Goal: Task Accomplishment & Management: Complete application form

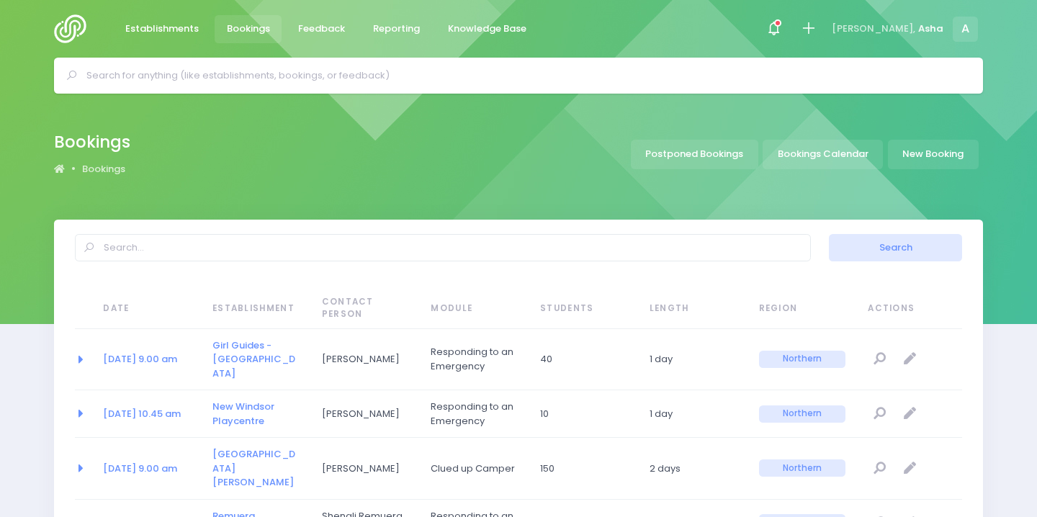
select select "20"
click at [776, 30] on span at bounding box center [774, 28] width 3 height 3
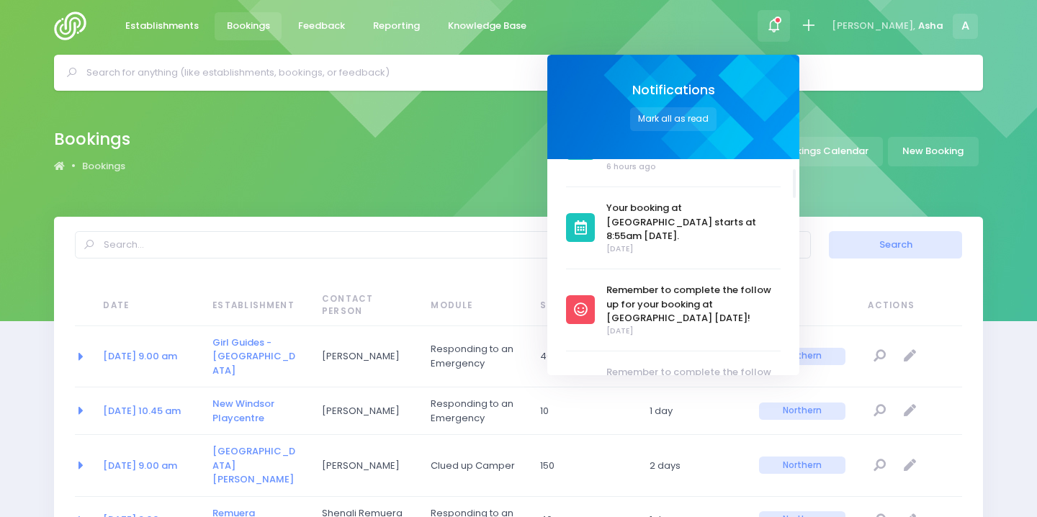
scroll to position [4, 0]
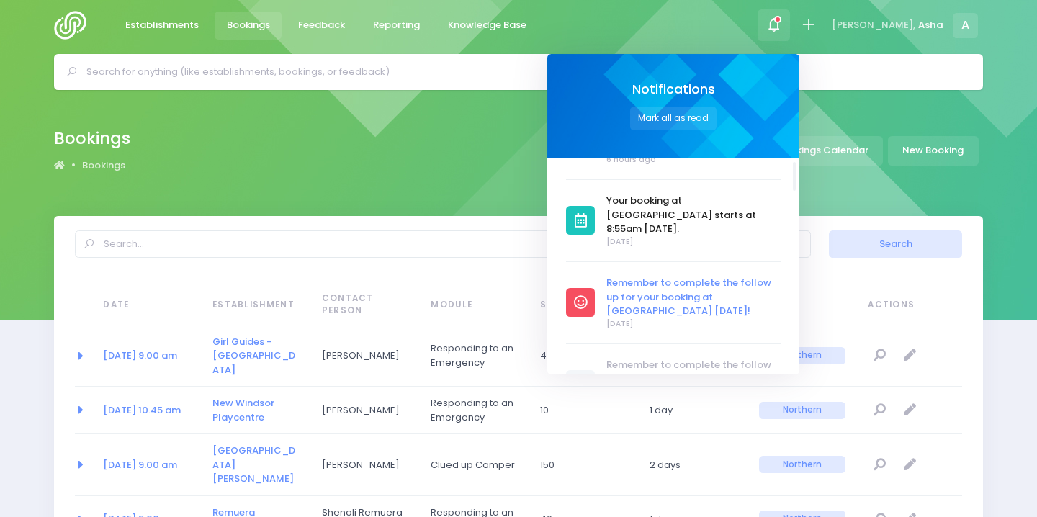
click at [727, 276] on span "Remember to complete the follow up for your booking at [GEOGRAPHIC_DATA] [DATE]!" at bounding box center [694, 297] width 174 height 42
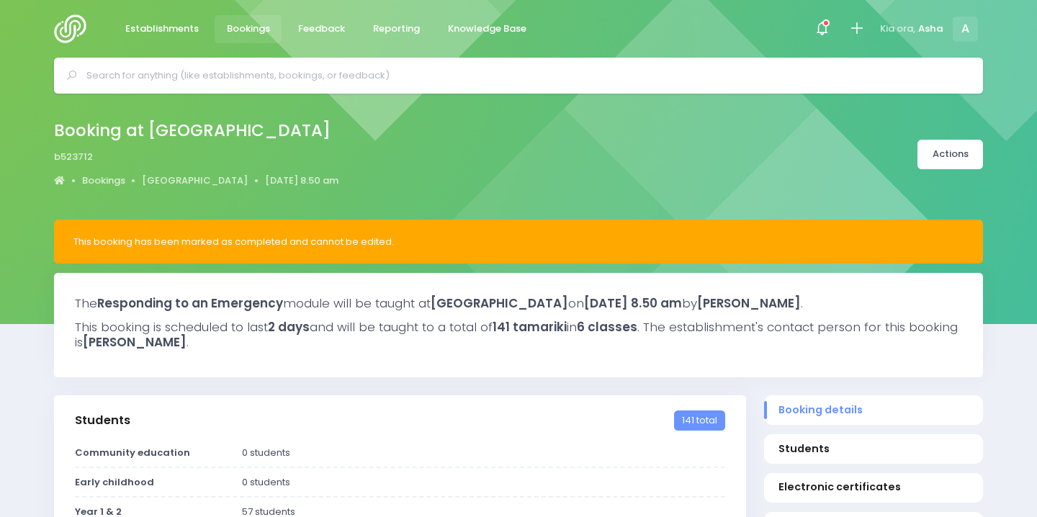
select select "5"
click at [830, 24] on icon at bounding box center [822, 28] width 17 height 17
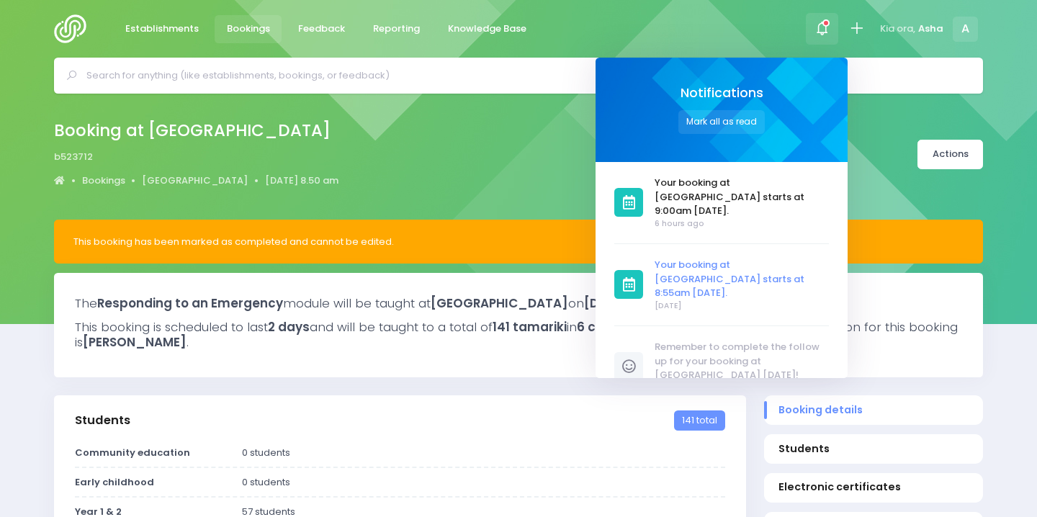
click at [744, 258] on span "Your booking at [GEOGRAPHIC_DATA] starts at 8:55am [DATE]." at bounding box center [742, 279] width 174 height 42
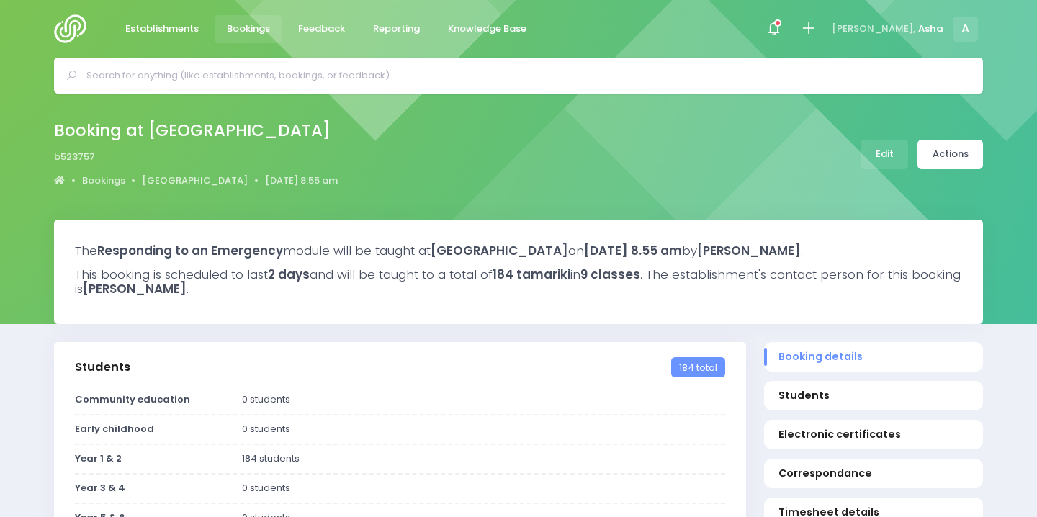
select select "5"
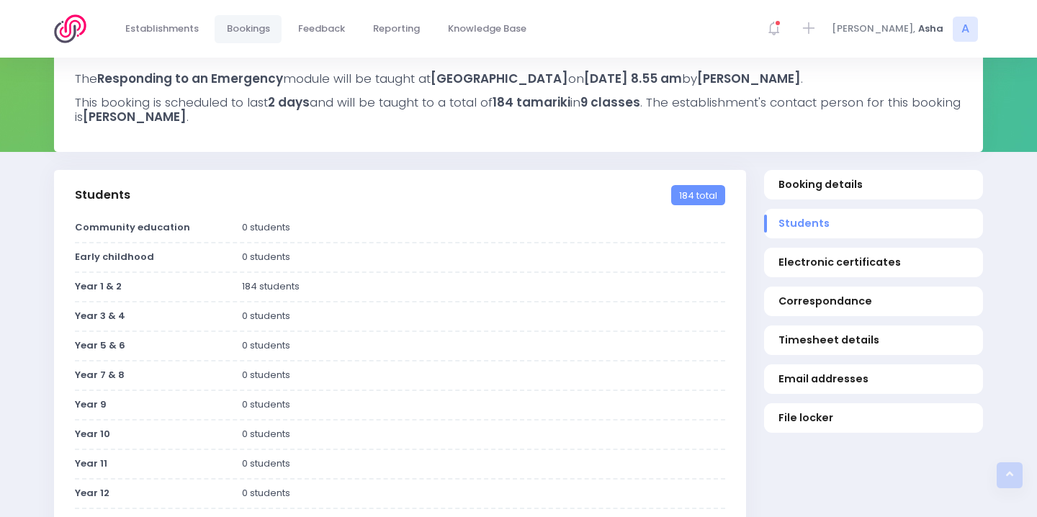
scroll to position [120, 0]
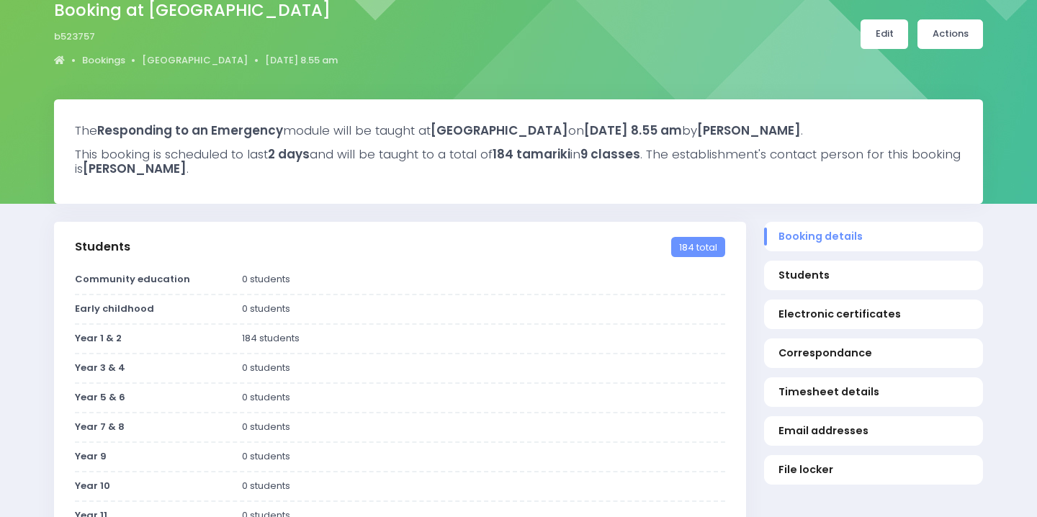
click at [885, 33] on link "Edit" at bounding box center [885, 34] width 48 height 30
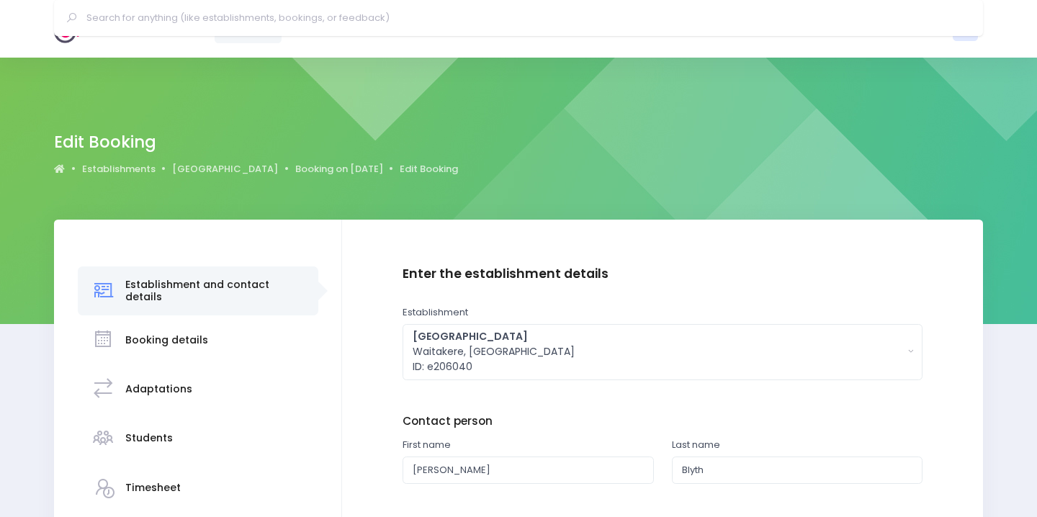
scroll to position [254, 0]
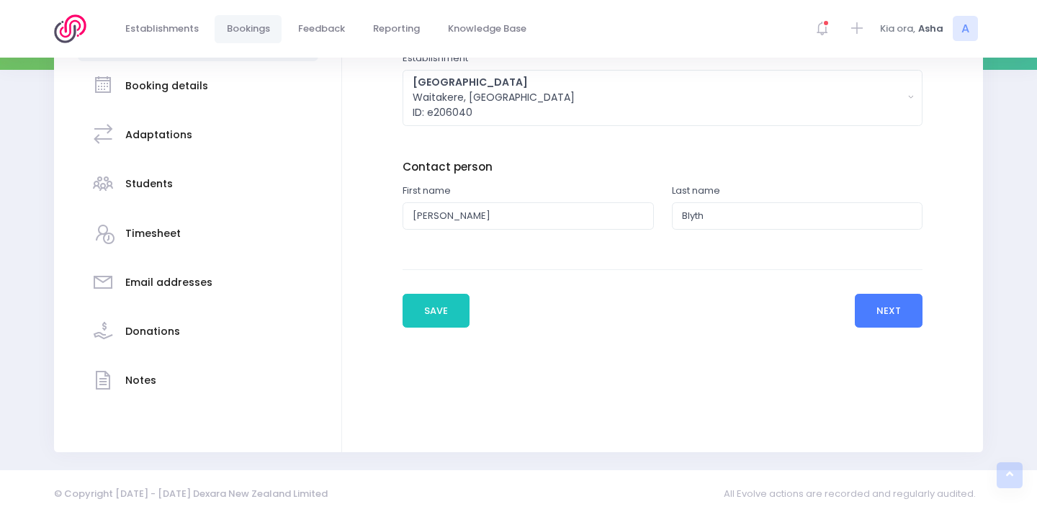
click at [860, 309] on button "Next" at bounding box center [889, 311] width 68 height 35
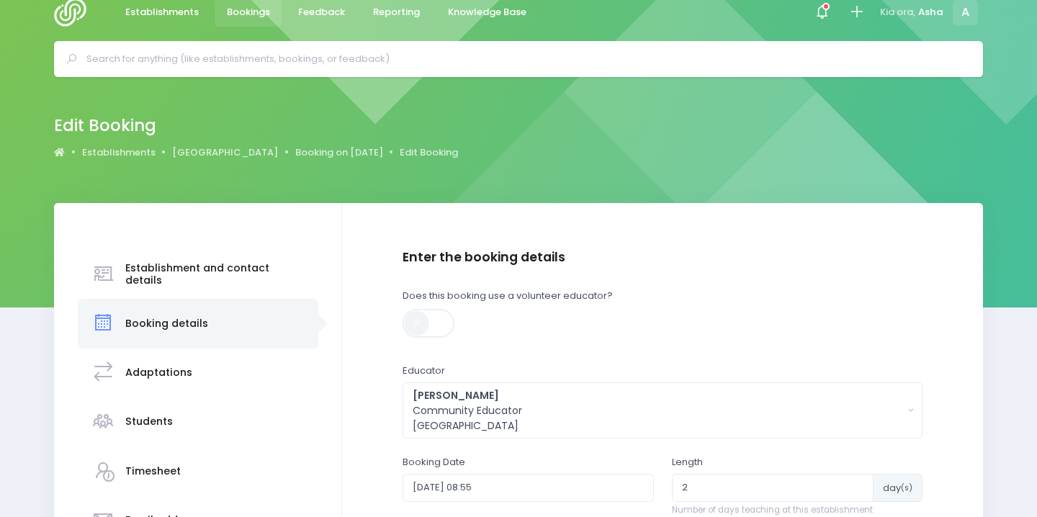
scroll to position [256, 0]
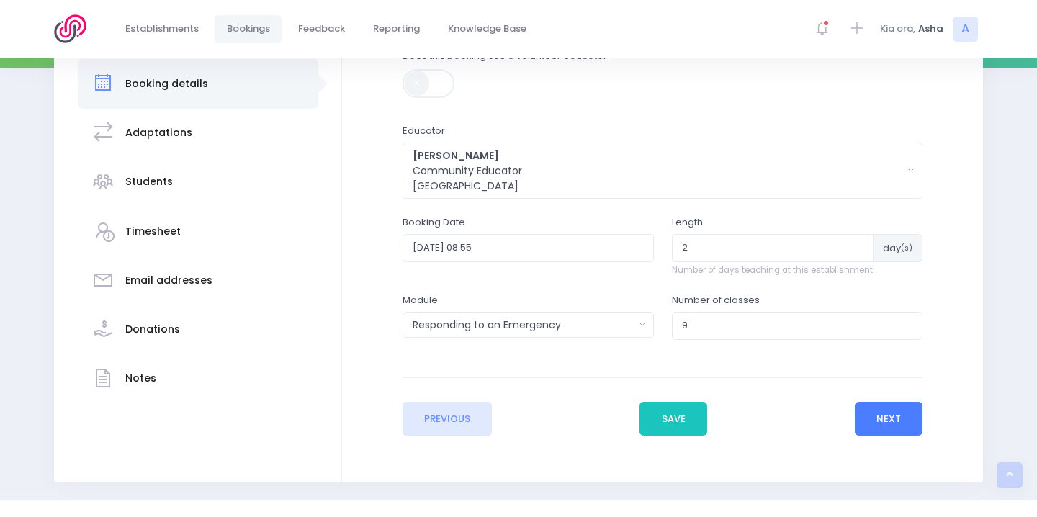
click at [905, 426] on button "Next" at bounding box center [889, 419] width 68 height 35
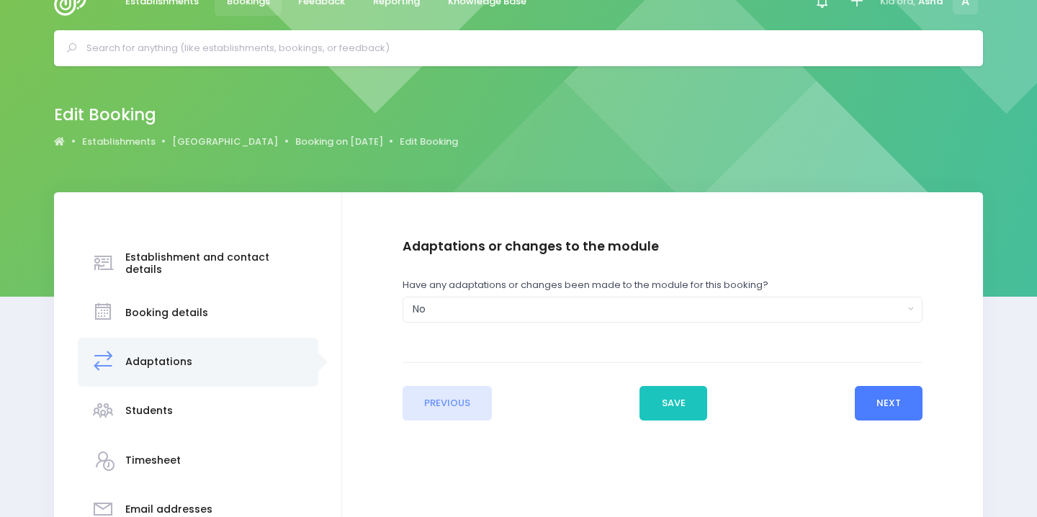
scroll to position [0, 0]
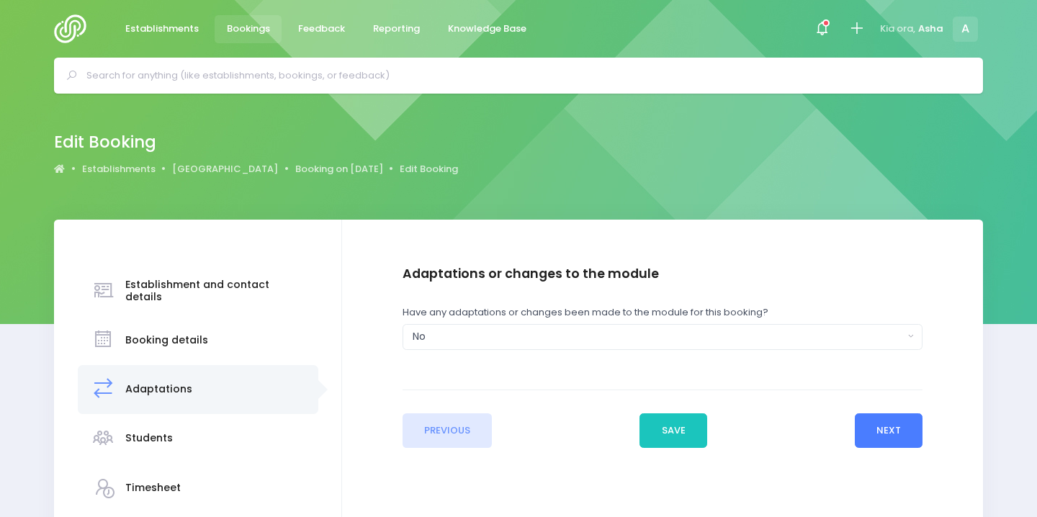
click at [889, 424] on button "Next" at bounding box center [889, 430] width 68 height 35
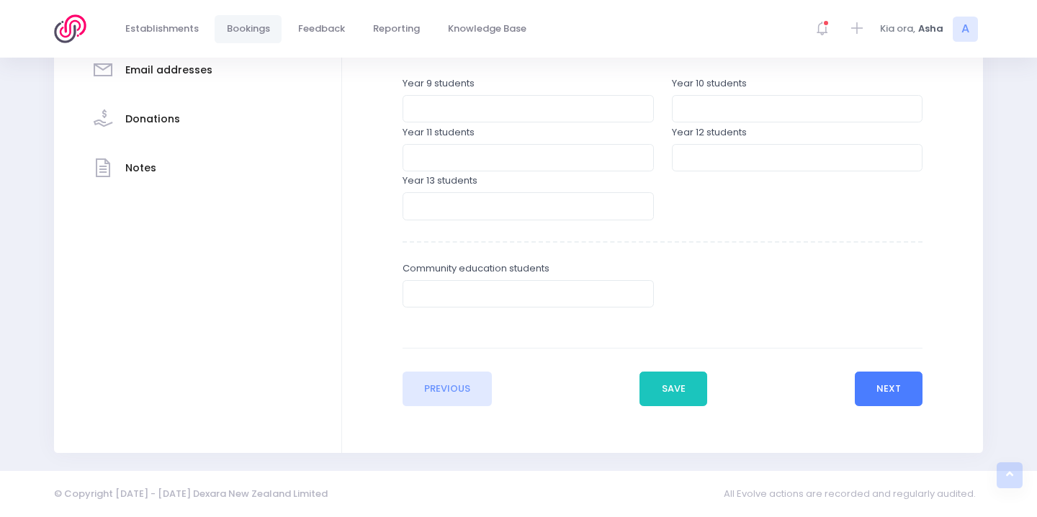
click at [870, 384] on button "Next" at bounding box center [889, 389] width 68 height 35
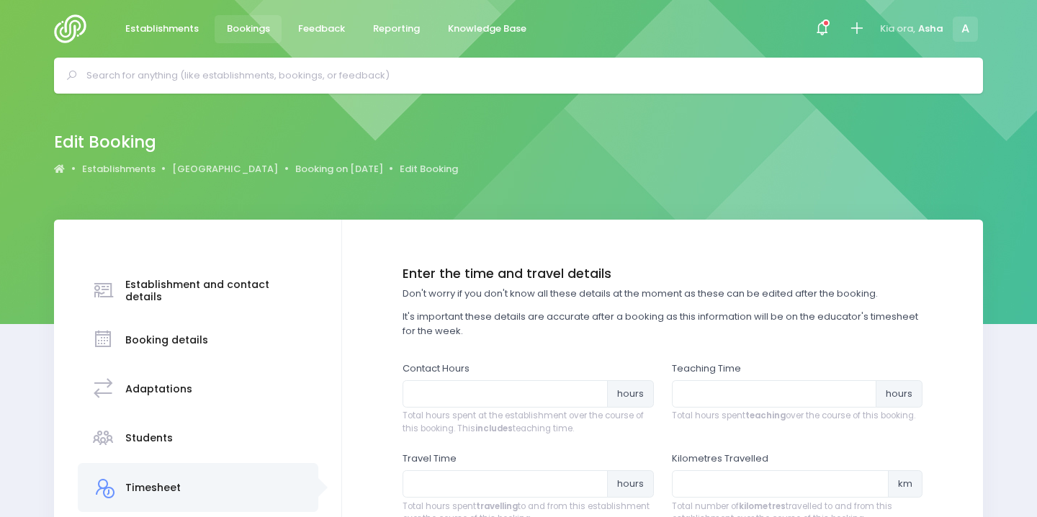
scroll to position [107, 0]
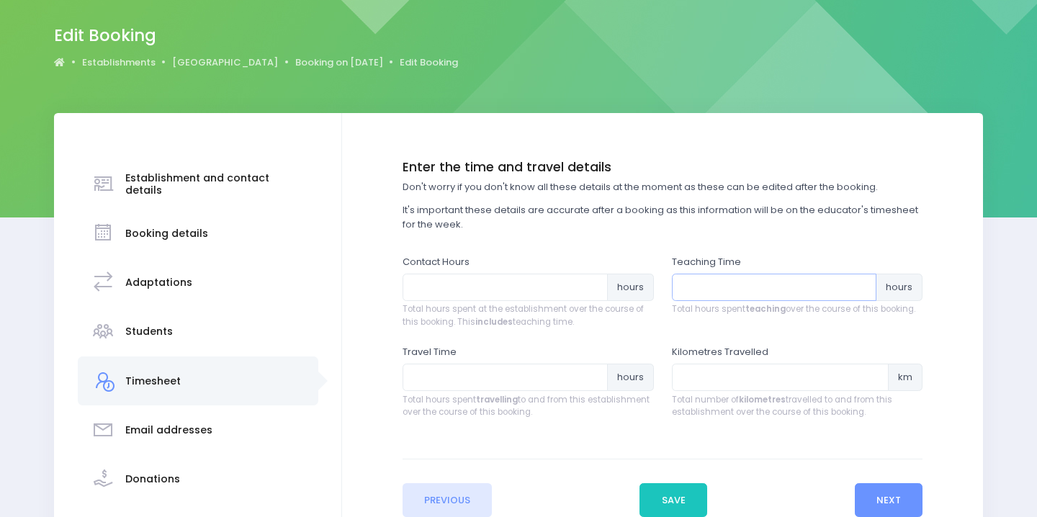
click at [789, 290] on input "number" at bounding box center [774, 287] width 205 height 27
type input "9.8"
click at [561, 299] on input "number" at bounding box center [505, 287] width 205 height 27
type input "10.8"
click at [521, 380] on input "number" at bounding box center [505, 377] width 205 height 27
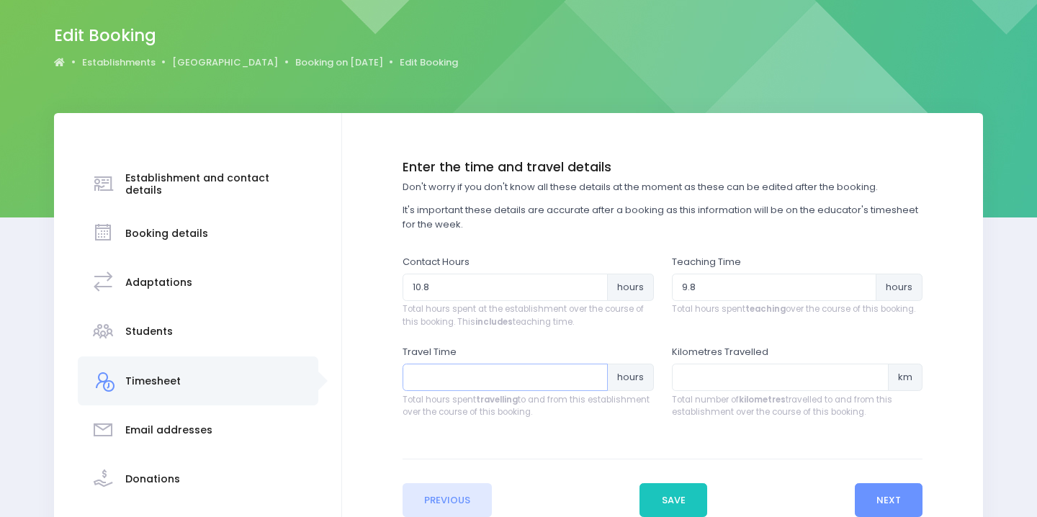
click at [485, 387] on input "number" at bounding box center [505, 377] width 205 height 27
type input "1.35"
click at [707, 377] on input "number" at bounding box center [780, 377] width 217 height 27
type input "30"
click at [882, 490] on button "Next" at bounding box center [889, 500] width 68 height 35
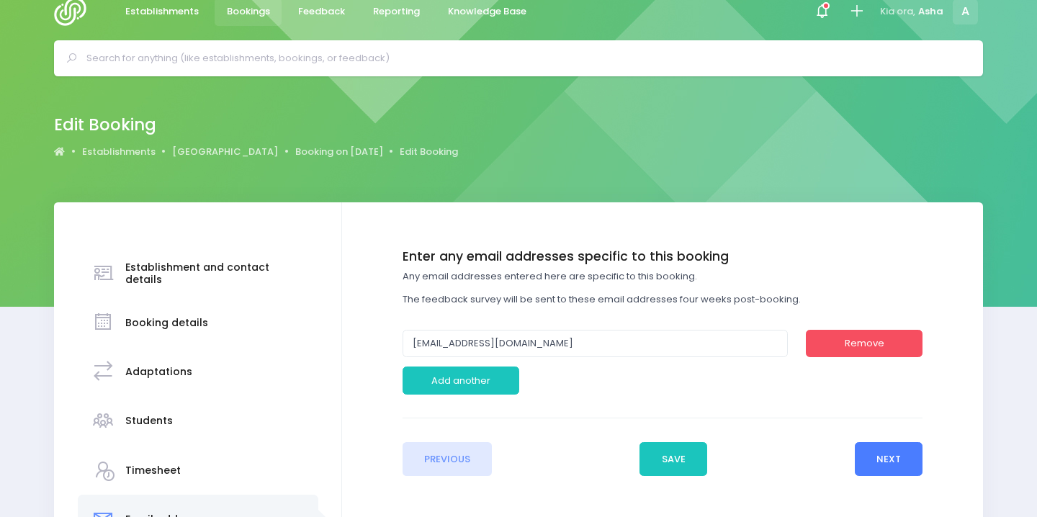
scroll to position [0, 0]
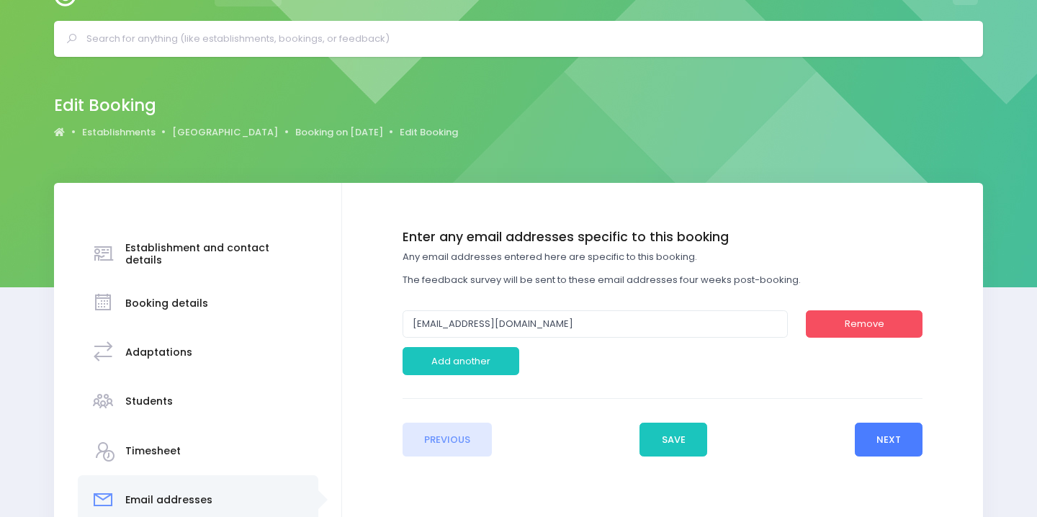
click at [918, 445] on button "Next" at bounding box center [889, 440] width 68 height 35
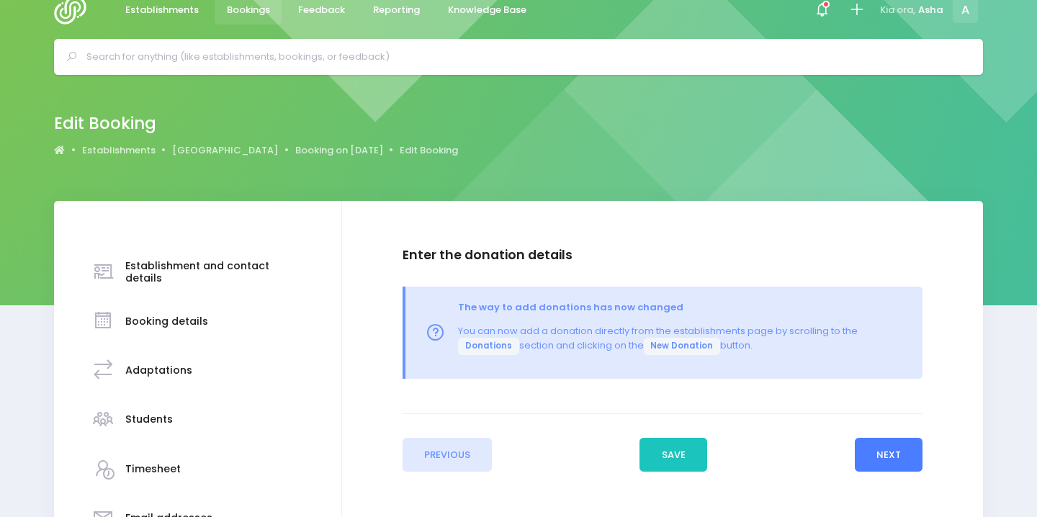
click at [885, 449] on button "Next" at bounding box center [889, 455] width 68 height 35
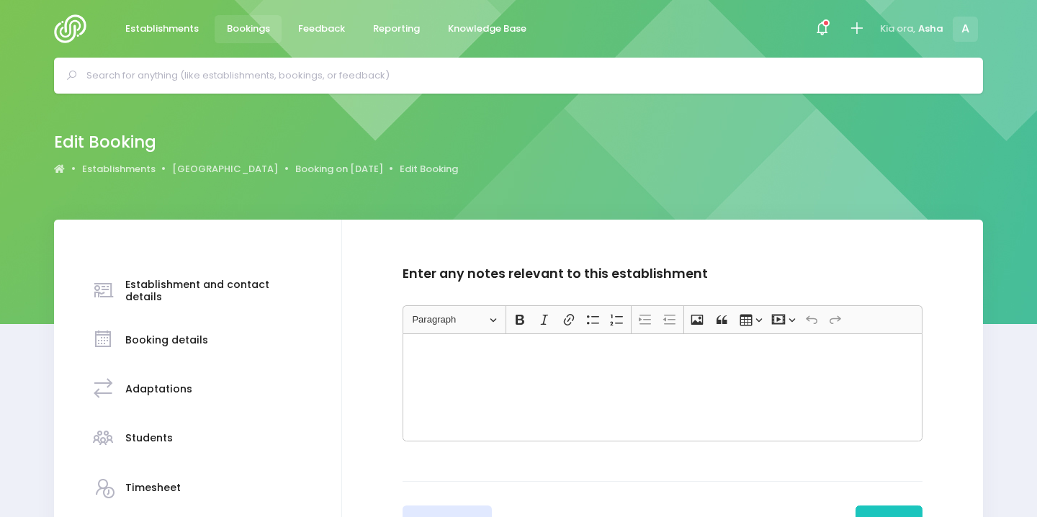
scroll to position [45, 0]
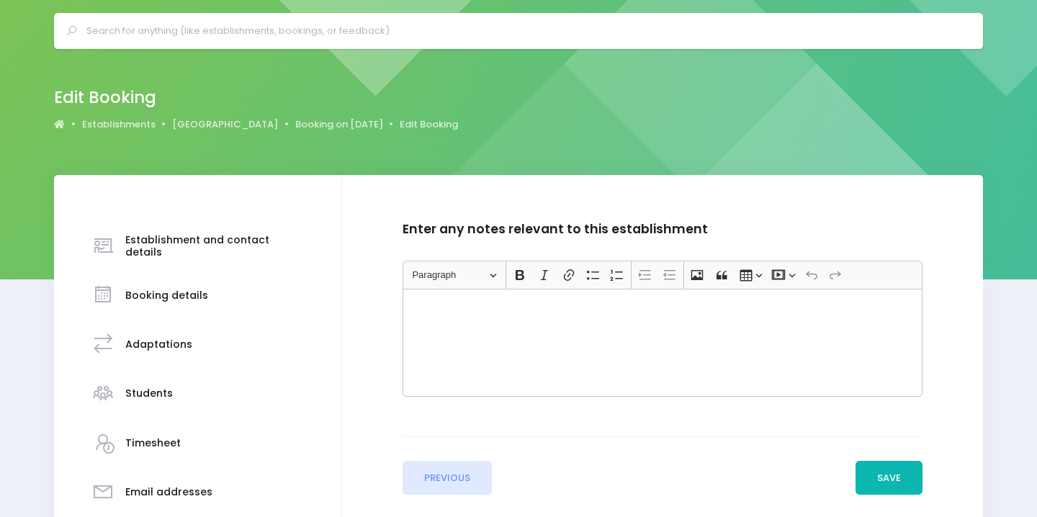
click at [886, 477] on button "Save" at bounding box center [890, 478] width 68 height 35
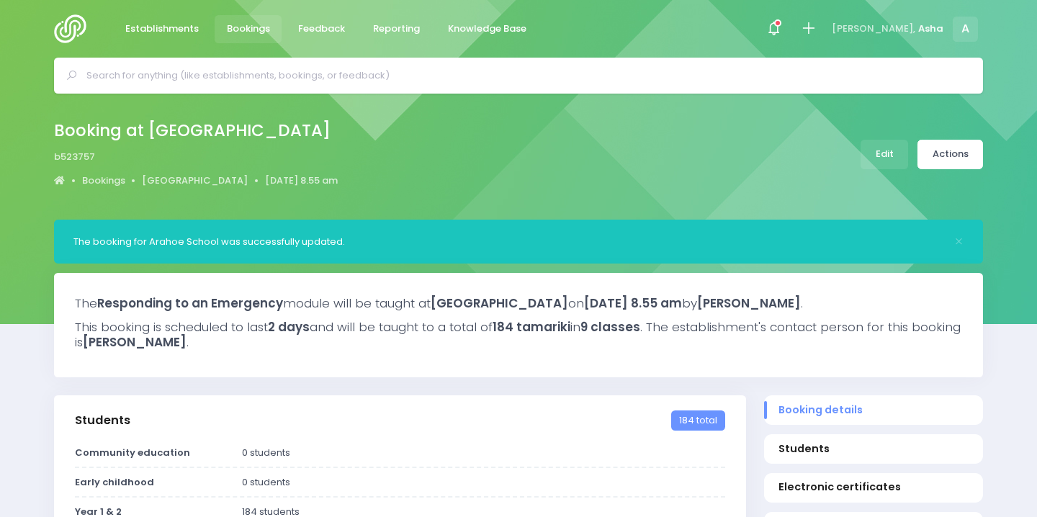
select select "5"
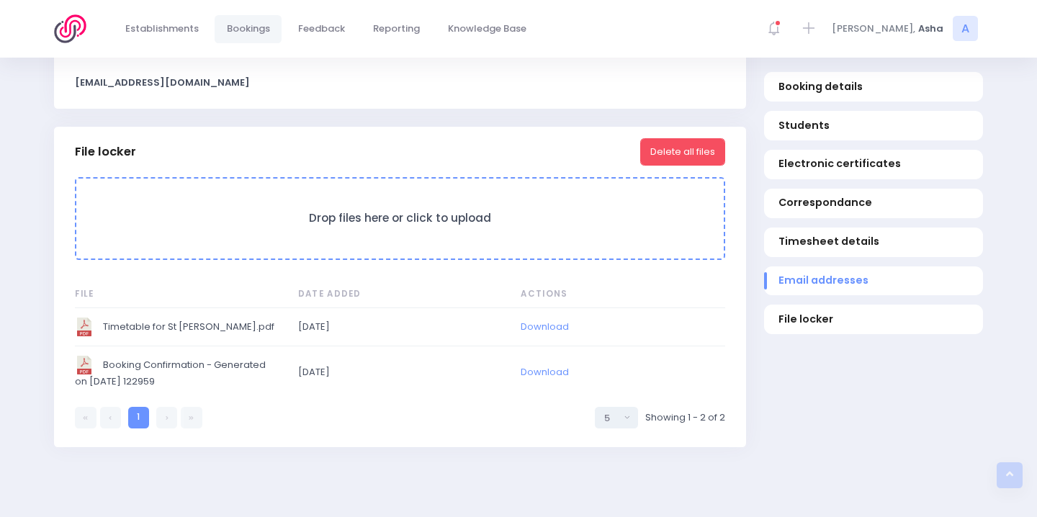
scroll to position [1262, 0]
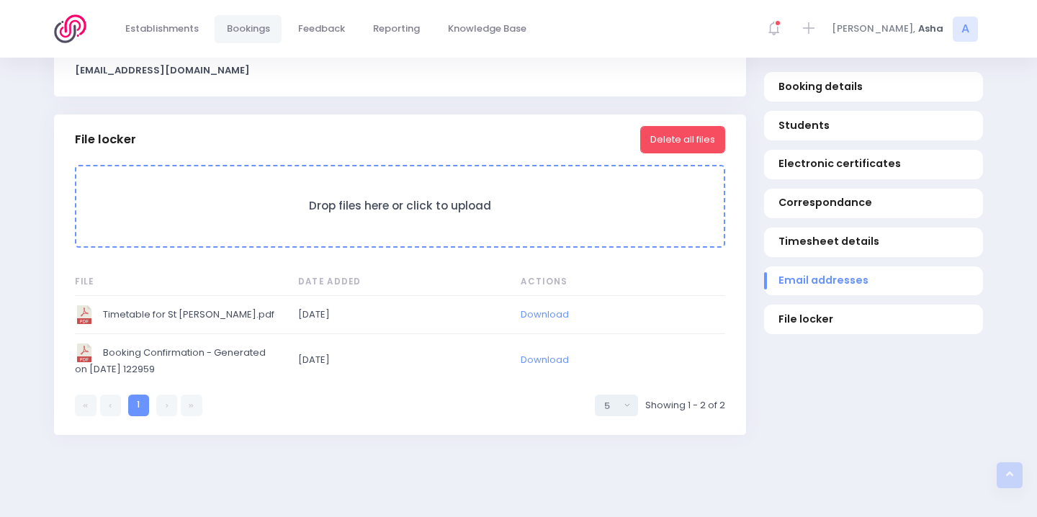
click at [197, 321] on span "Timetable for St [PERSON_NAME].pdf" at bounding box center [176, 314] width 202 height 19
click at [138, 324] on span "Timetable for St [PERSON_NAME].pdf" at bounding box center [176, 314] width 202 height 19
click at [555, 321] on link "Download" at bounding box center [545, 315] width 48 height 14
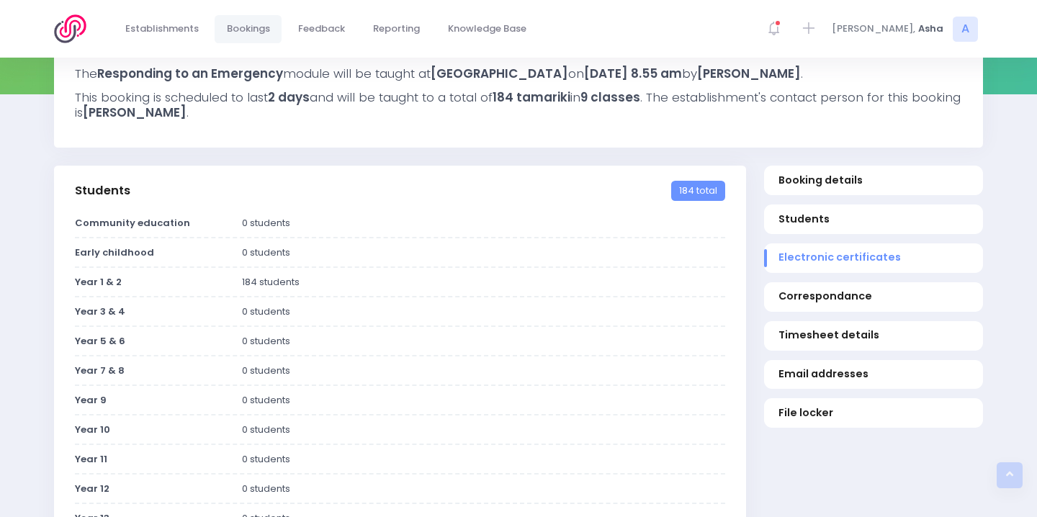
scroll to position [0, 0]
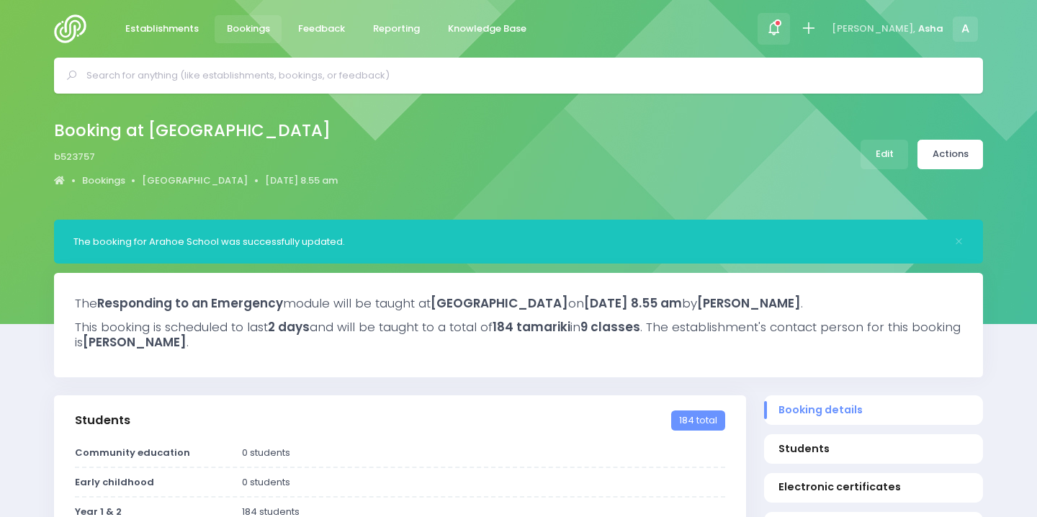
click at [790, 25] on div at bounding box center [774, 29] width 32 height 32
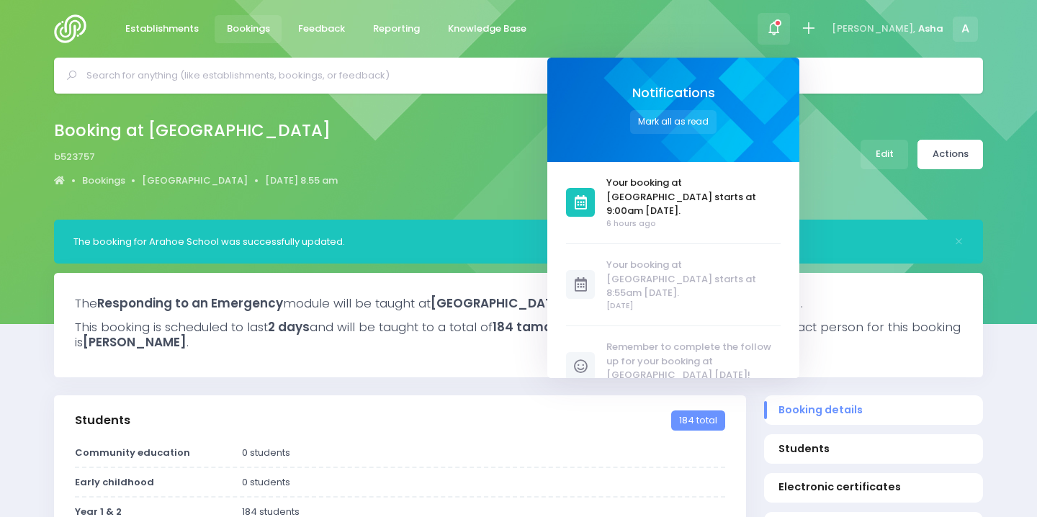
click at [689, 218] on span "6 hours ago" at bounding box center [694, 224] width 174 height 12
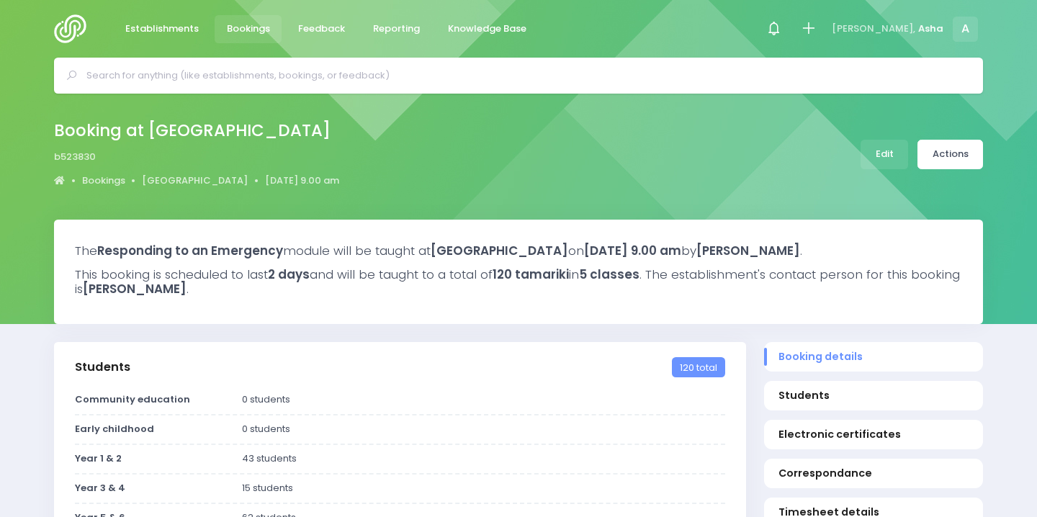
select select "5"
click at [287, 85] on input "text" at bounding box center [524, 76] width 876 height 22
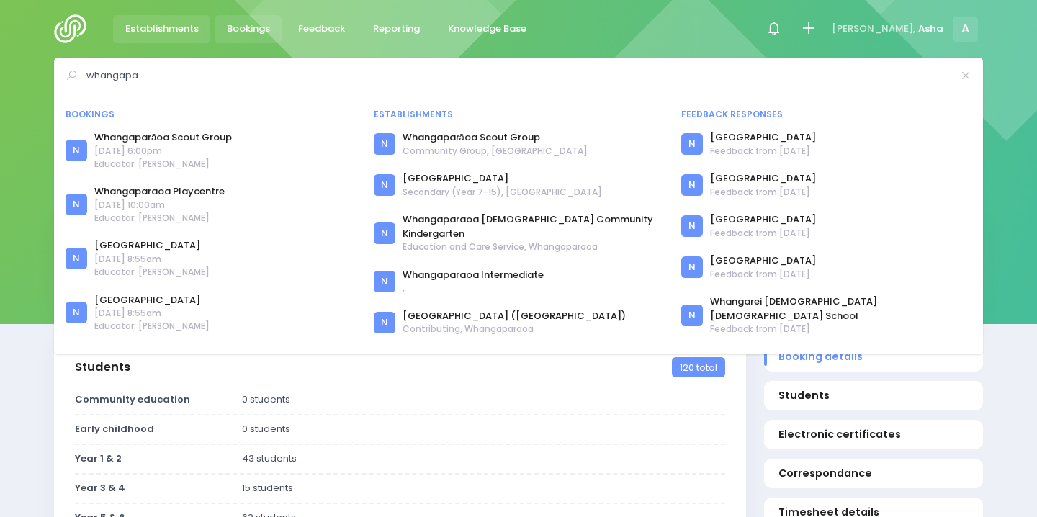
type input "whangapa"
click at [175, 28] on span "Establishments" at bounding box center [161, 29] width 73 height 14
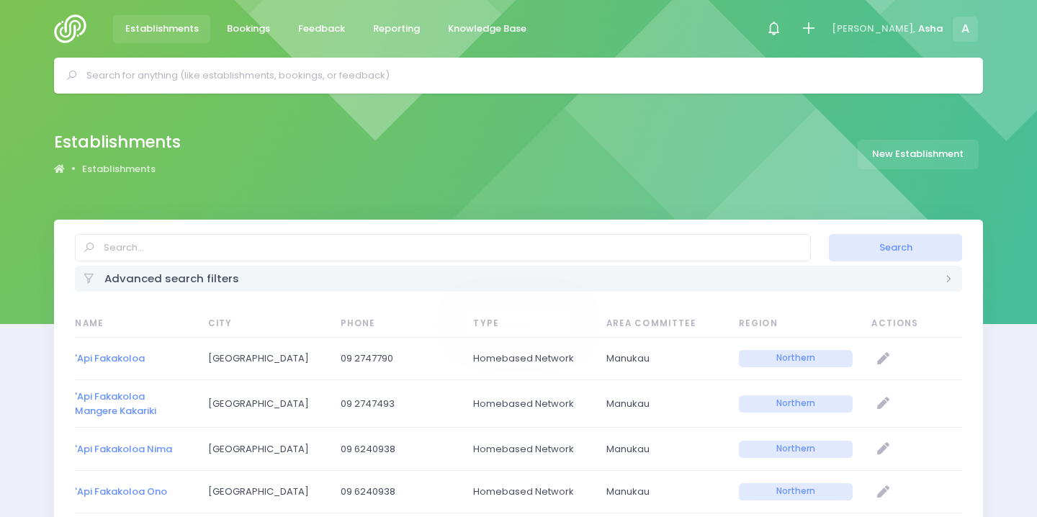
select select "20"
click at [182, 237] on input "text" at bounding box center [443, 247] width 736 height 27
type input "whanga"
click at [829, 234] on button "Search" at bounding box center [895, 247] width 133 height 27
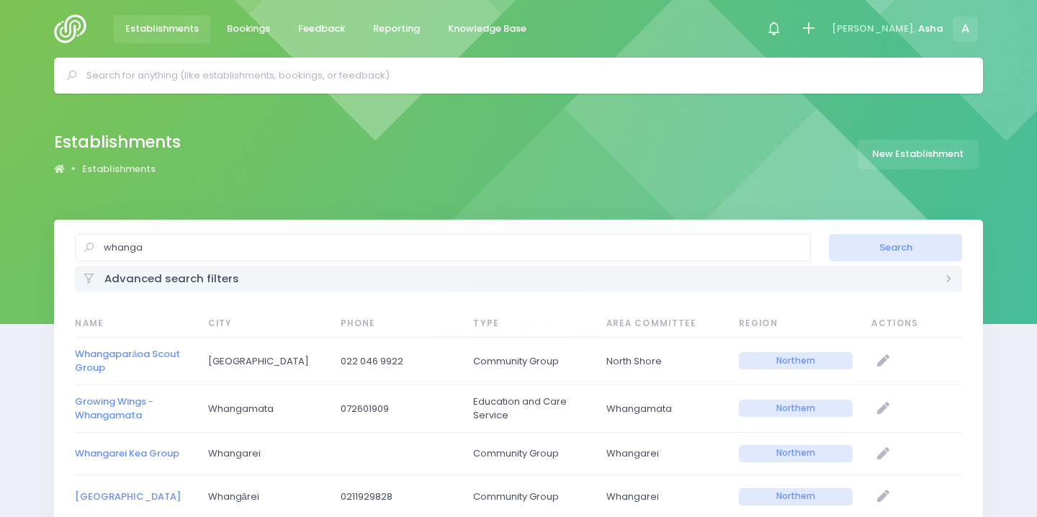
select select "20"
click at [162, 252] on input "whanga" at bounding box center [443, 247] width 736 height 27
type input "whangapar"
click at [829, 234] on button "Search" at bounding box center [895, 247] width 133 height 27
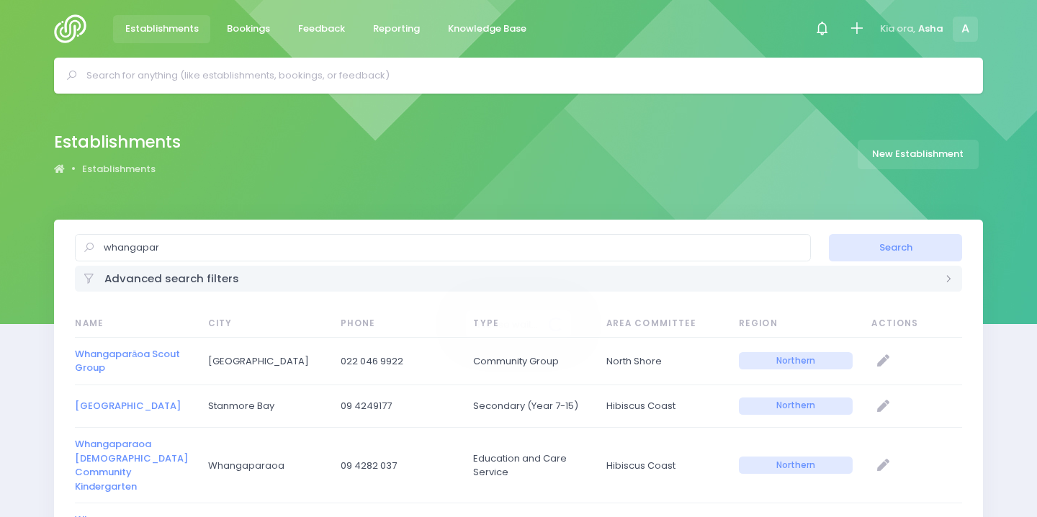
select select "20"
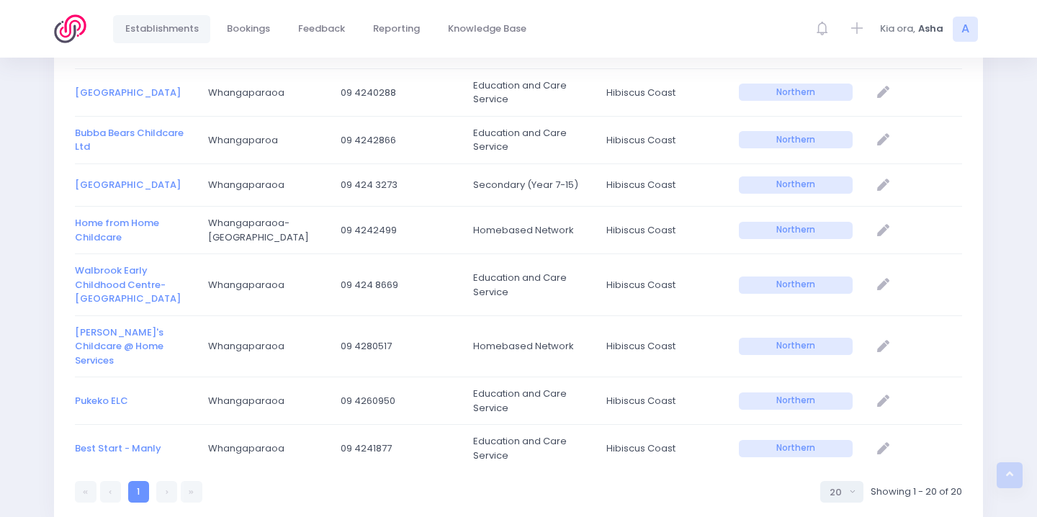
scroll to position [39, 0]
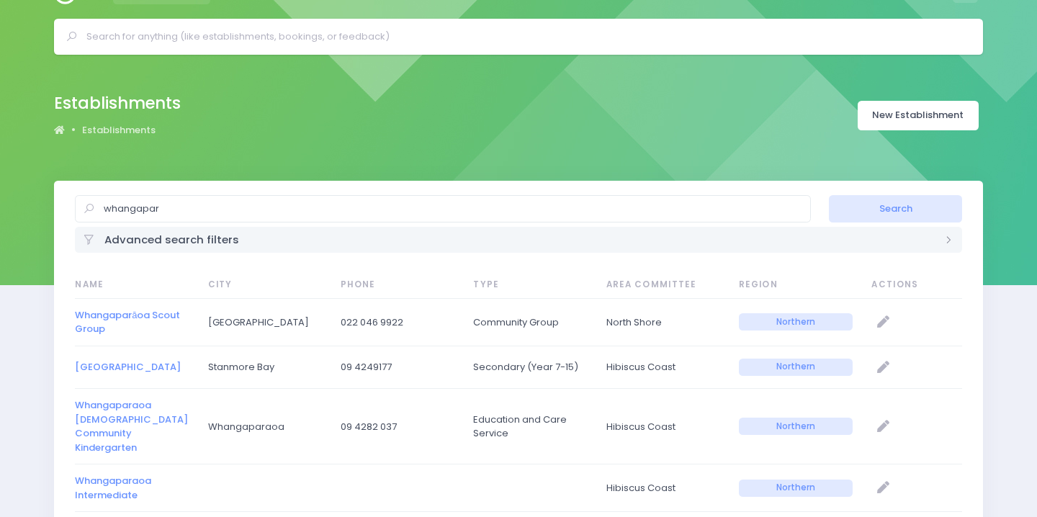
click at [871, 129] on link "New Establishment" at bounding box center [918, 116] width 121 height 30
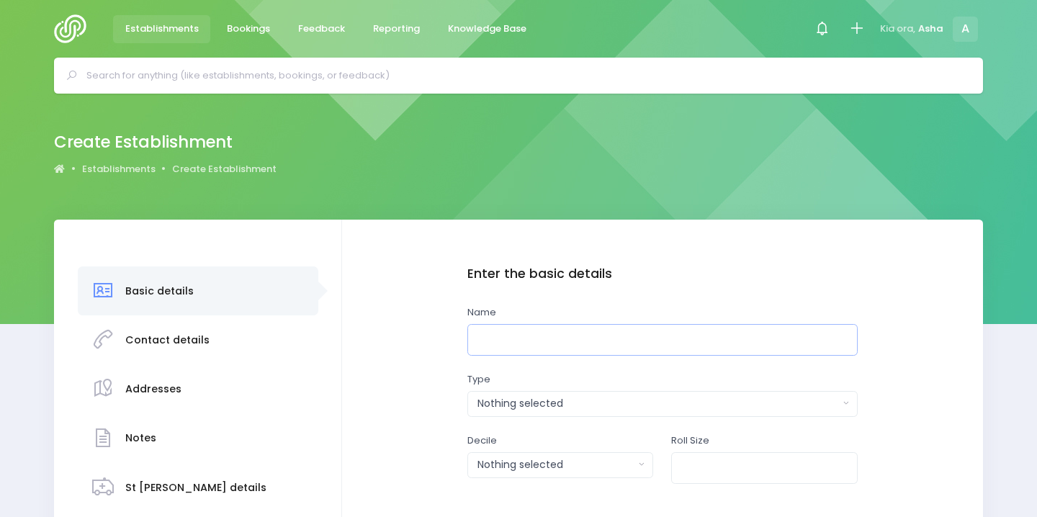
click at [510, 326] on input "text" at bounding box center [662, 340] width 390 height 32
paste input "[GEOGRAPHIC_DATA]"
type input "[GEOGRAPHIC_DATA]"
click at [511, 406] on div "Nothing selected" at bounding box center [657, 403] width 361 height 15
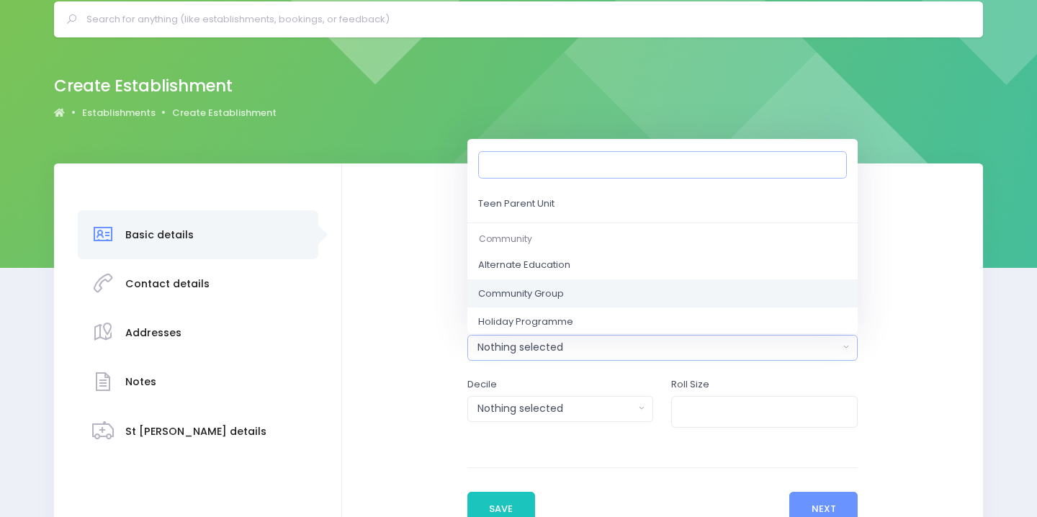
scroll to position [654, 0]
click at [542, 292] on span "Community Group" at bounding box center [521, 287] width 86 height 14
select select "Community Group"
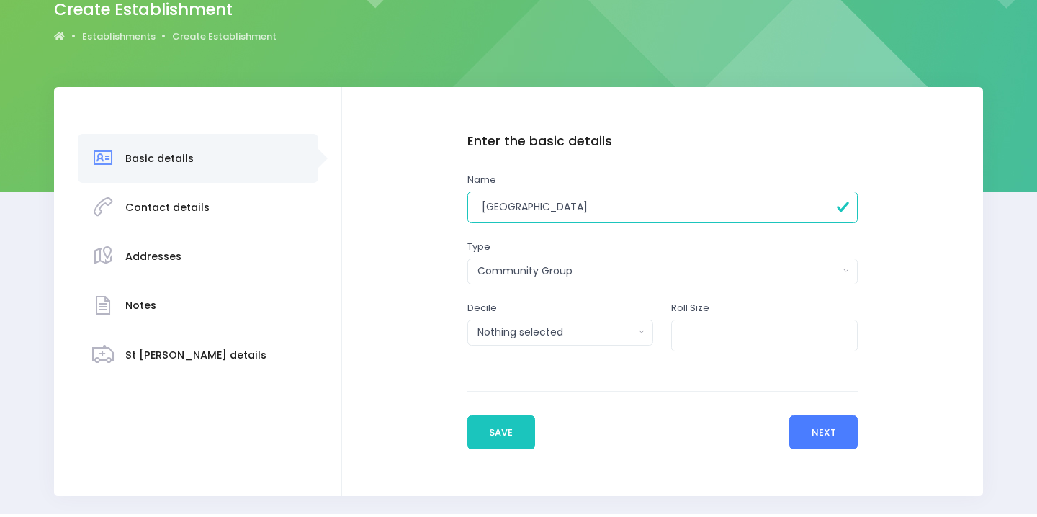
click at [820, 431] on button "Next" at bounding box center [823, 433] width 68 height 35
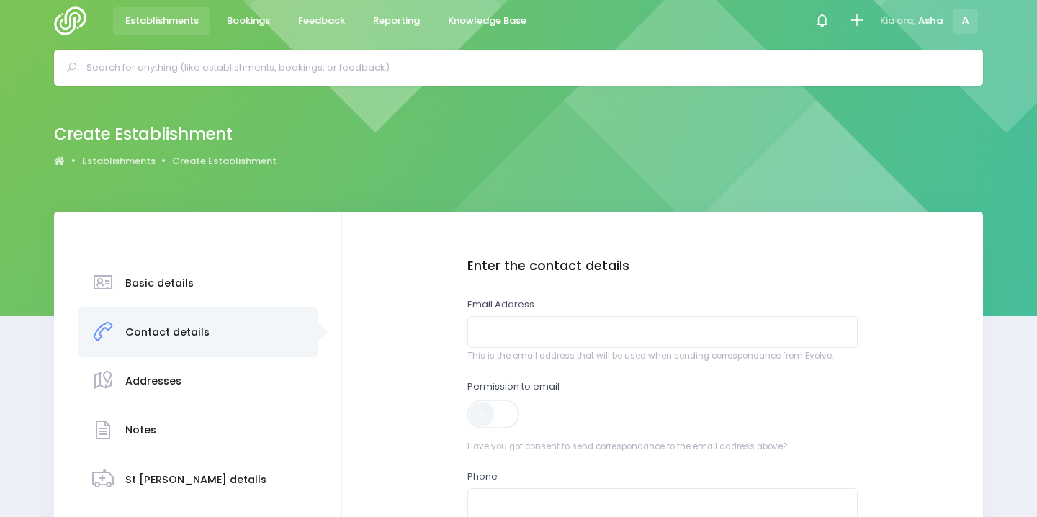
scroll to position [0, 0]
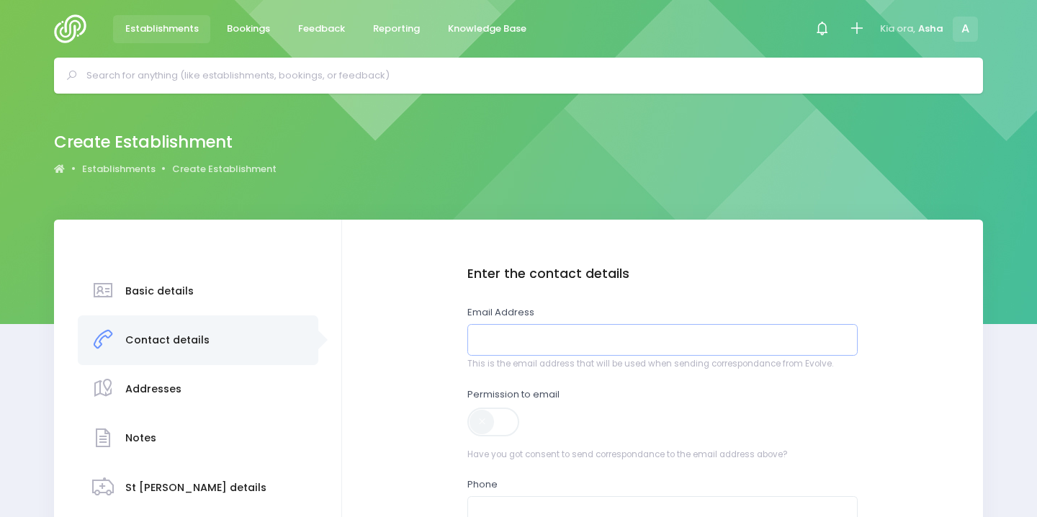
click at [542, 349] on input "email" at bounding box center [662, 340] width 390 height 32
paste input "[PERSON_NAME][EMAIL_ADDRESS][DOMAIN_NAME]"
type input "[PERSON_NAME][EMAIL_ADDRESS][DOMAIN_NAME]"
click at [495, 413] on span at bounding box center [494, 422] width 54 height 29
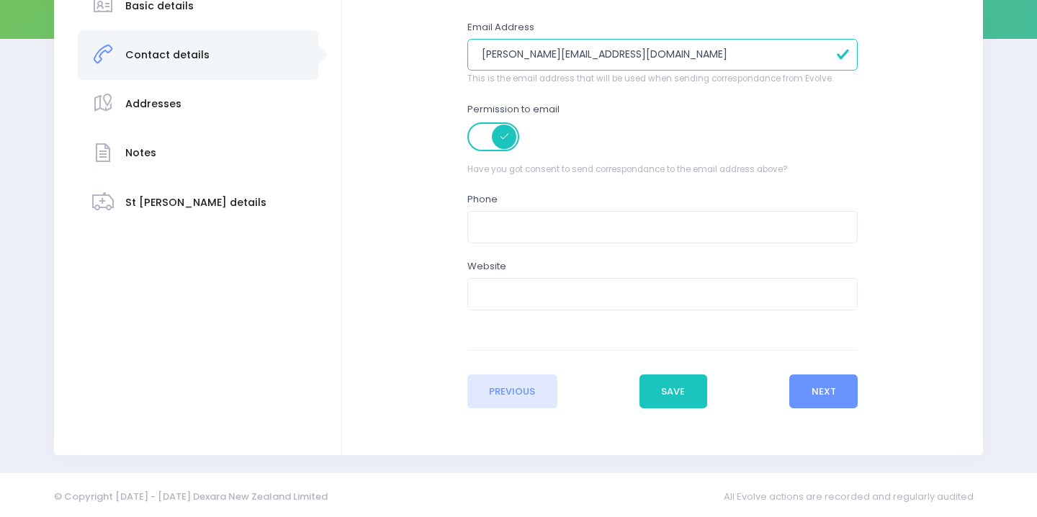
scroll to position [288, 0]
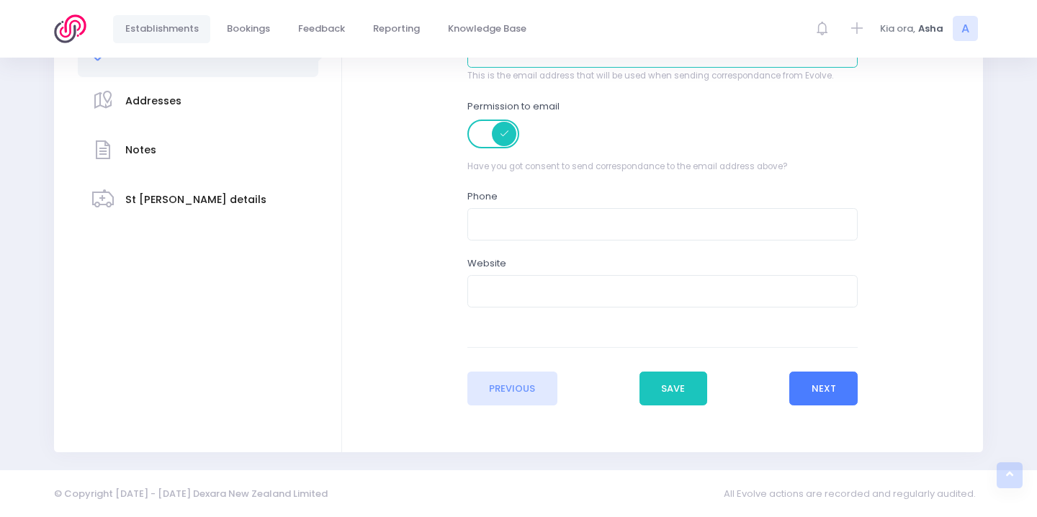
click at [817, 383] on button "Next" at bounding box center [823, 389] width 68 height 35
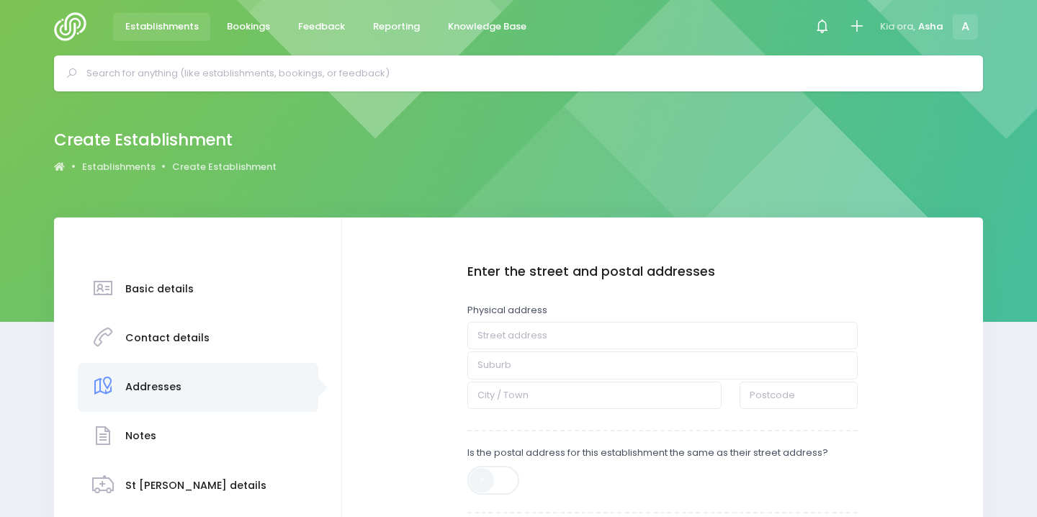
scroll to position [3, 0]
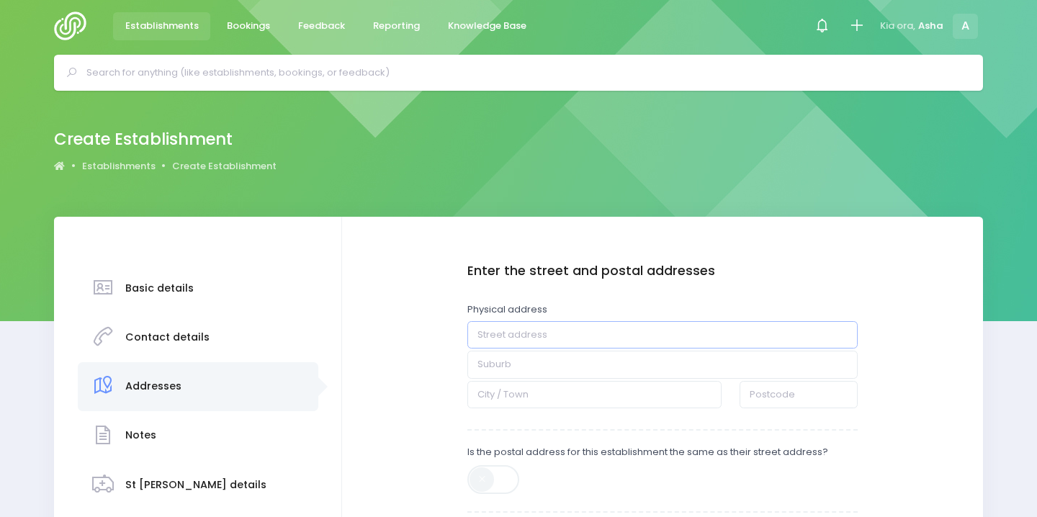
click at [519, 326] on input "text" at bounding box center [662, 334] width 390 height 27
paste input "[STREET_ADDRESS]"
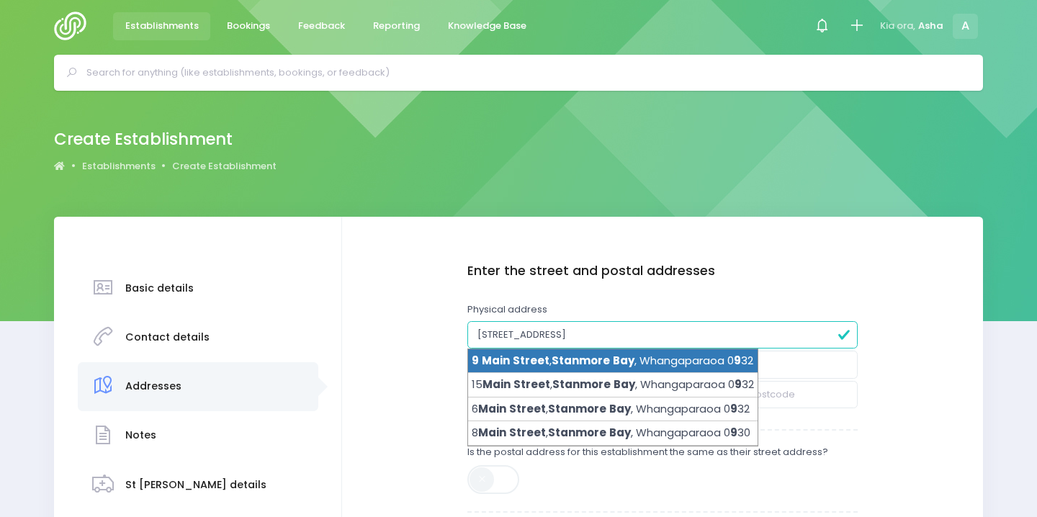
click at [558, 360] on span "Stanmore" at bounding box center [581, 360] width 58 height 15
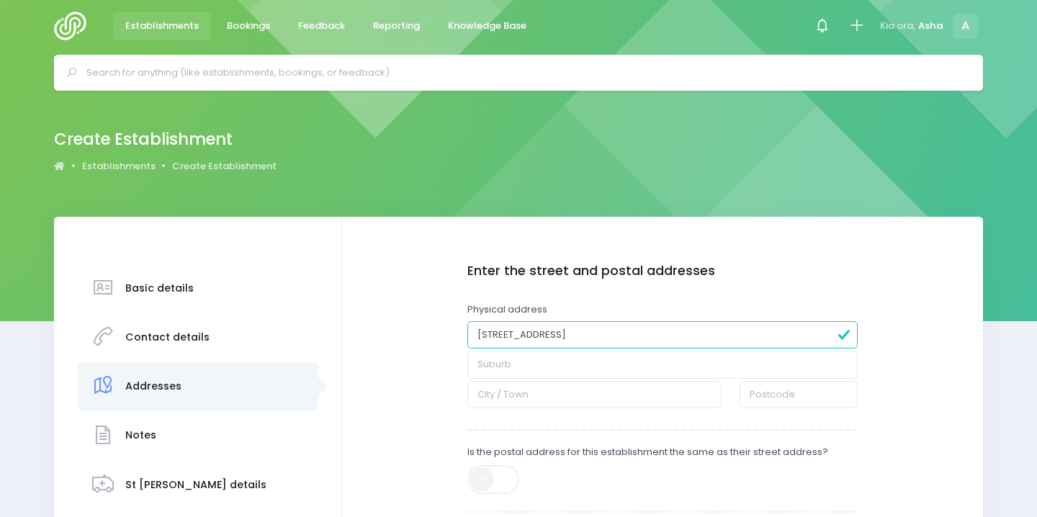
type input "[STREET_ADDRESS]"
type input "Stanmore Bay"
type input "Whangaparaoa"
type input "0932"
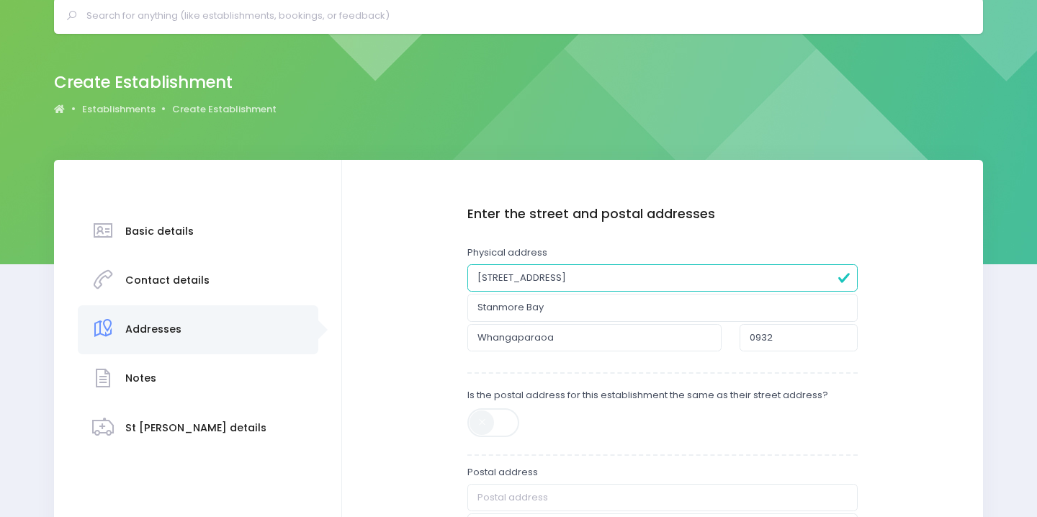
scroll to position [192, 0]
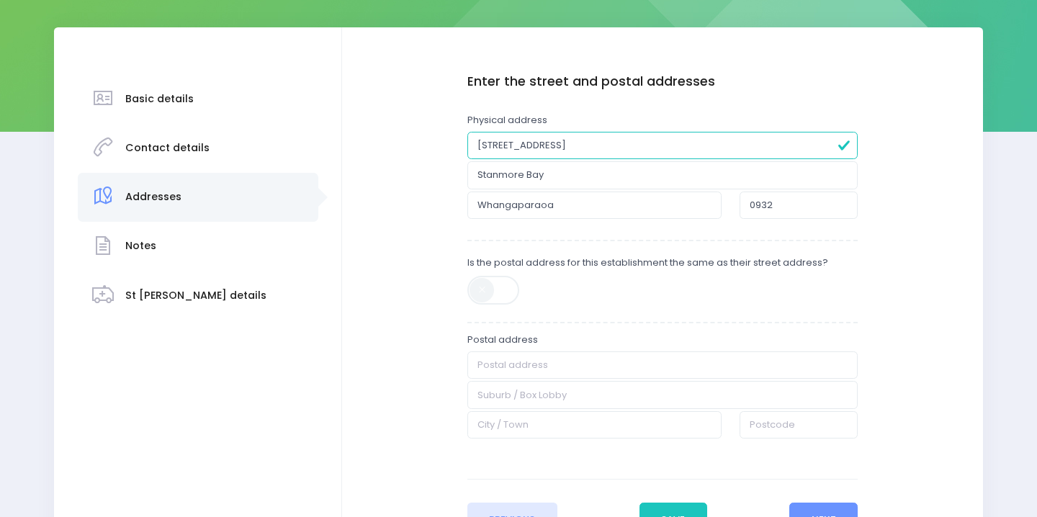
click at [515, 290] on span at bounding box center [494, 290] width 54 height 29
type input "[STREET_ADDRESS]"
type input "Stanmore Bay"
type input "Whangaparaoa"
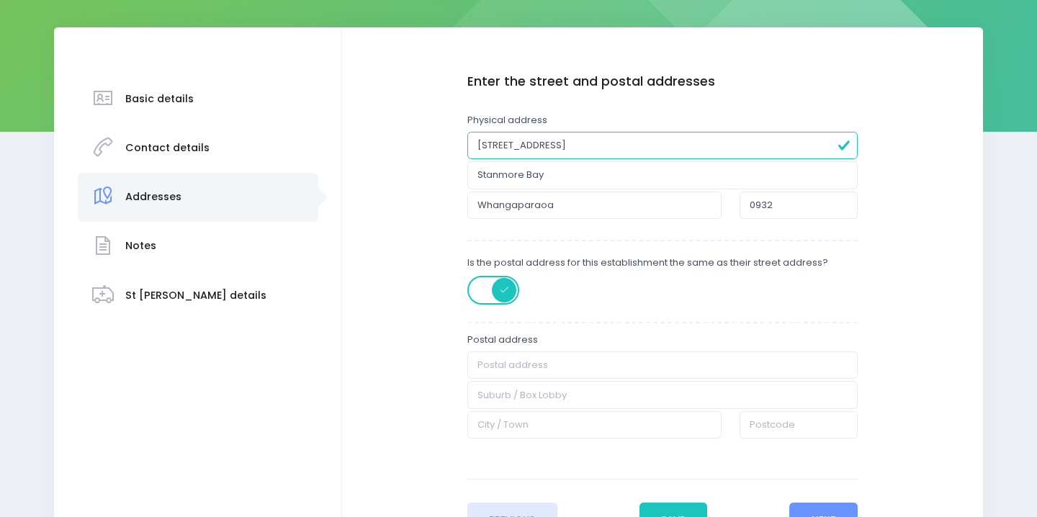
type input "0932"
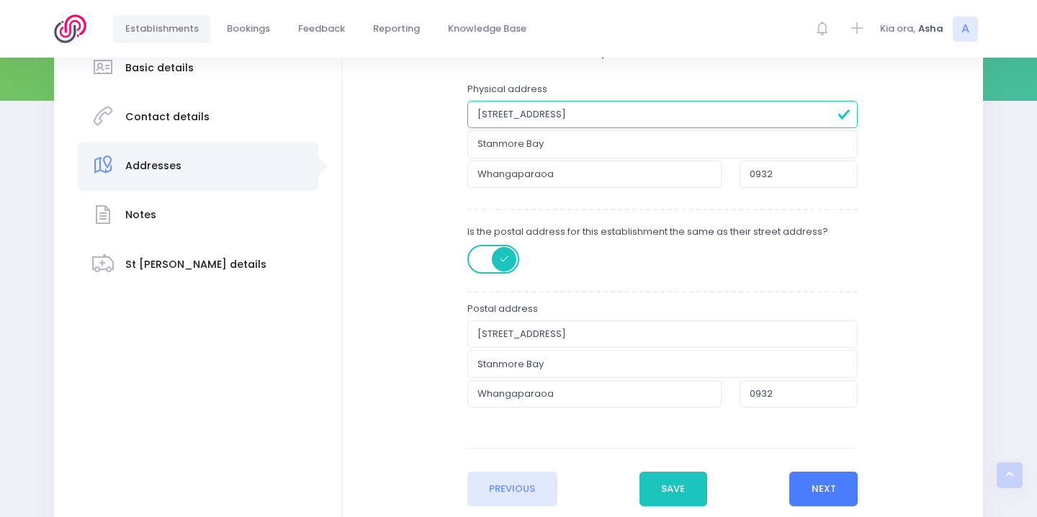
click at [810, 488] on button "Next" at bounding box center [823, 489] width 68 height 35
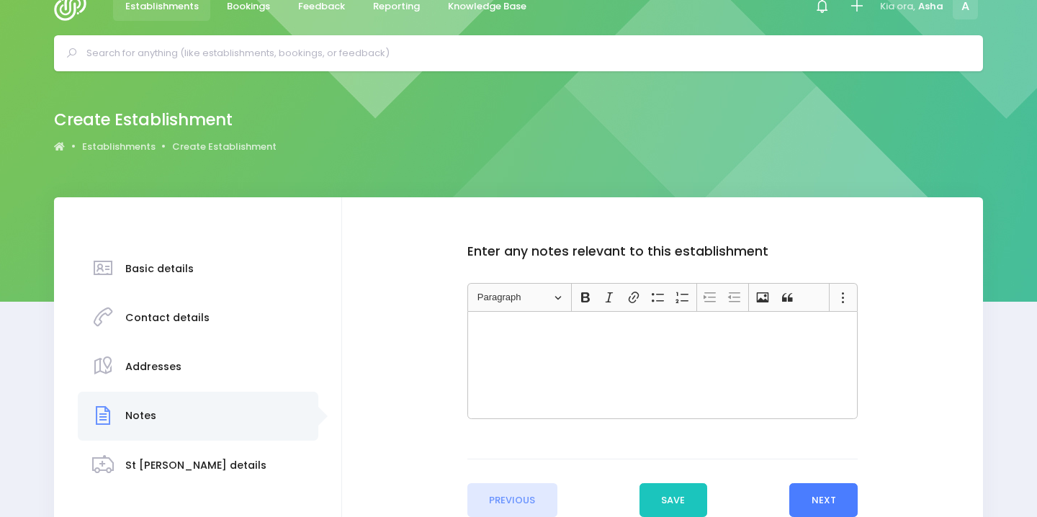
click at [809, 483] on button "Next" at bounding box center [823, 500] width 68 height 35
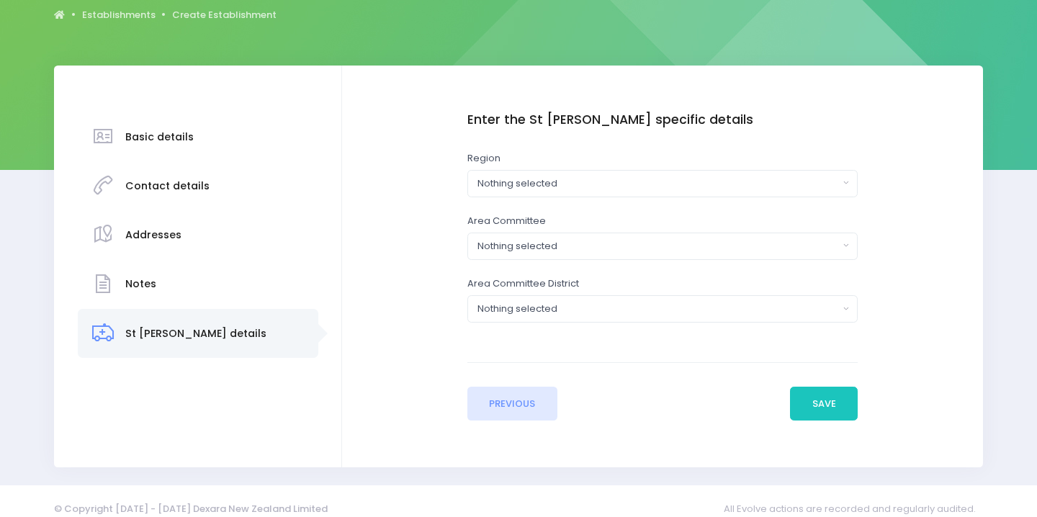
scroll to position [169, 0]
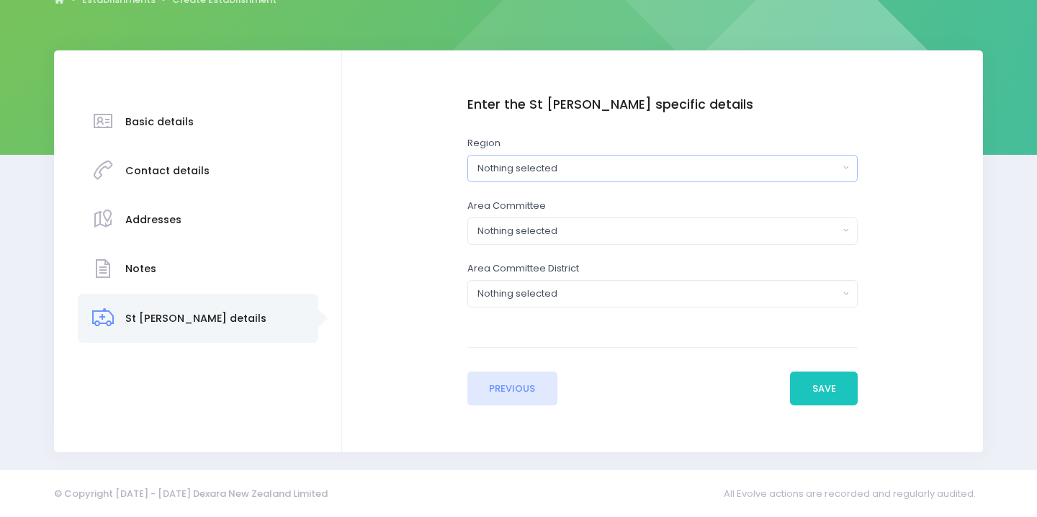
click at [692, 155] on button "Nothing selected" at bounding box center [662, 168] width 390 height 27
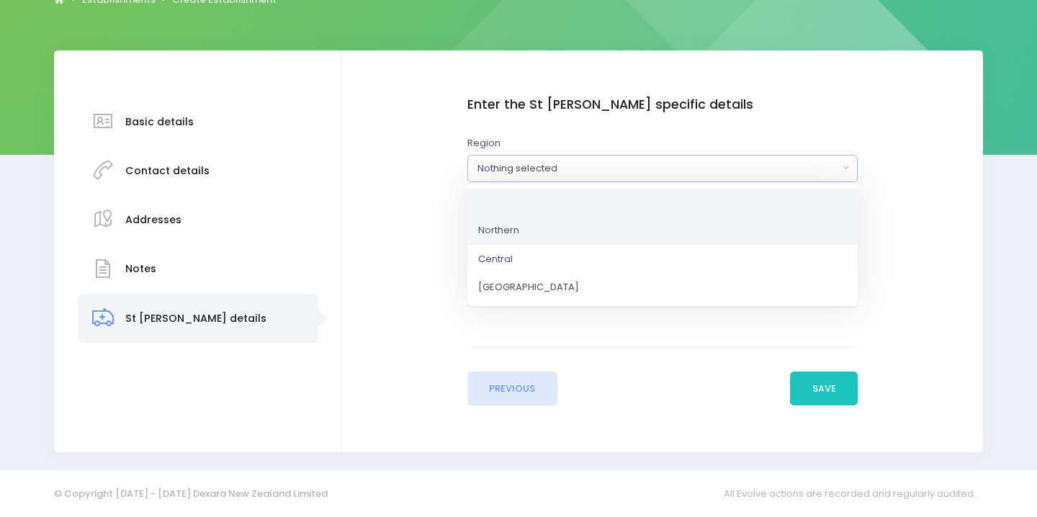
click at [648, 220] on link "Northern" at bounding box center [662, 230] width 390 height 29
select select "Northern"
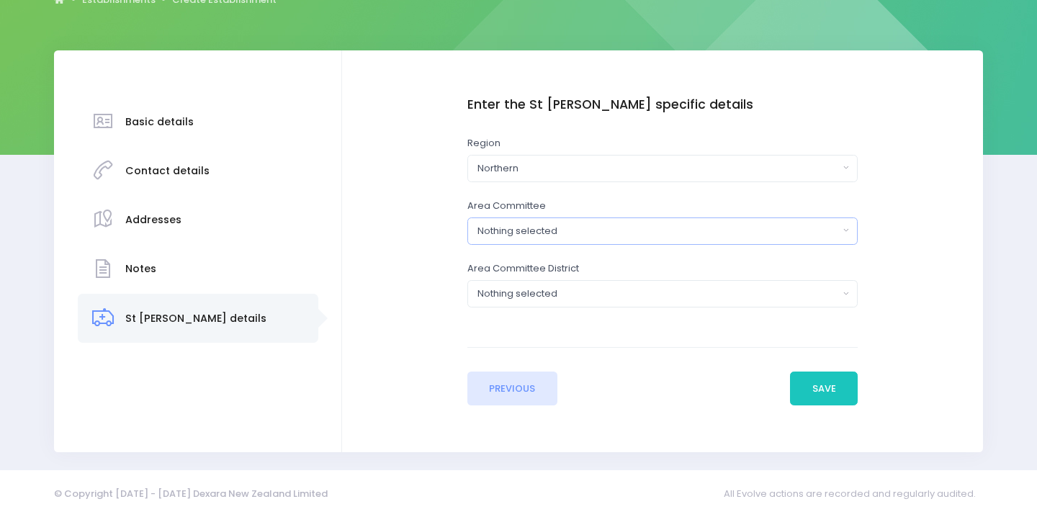
click at [646, 232] on div "Nothing selected" at bounding box center [657, 231] width 361 height 14
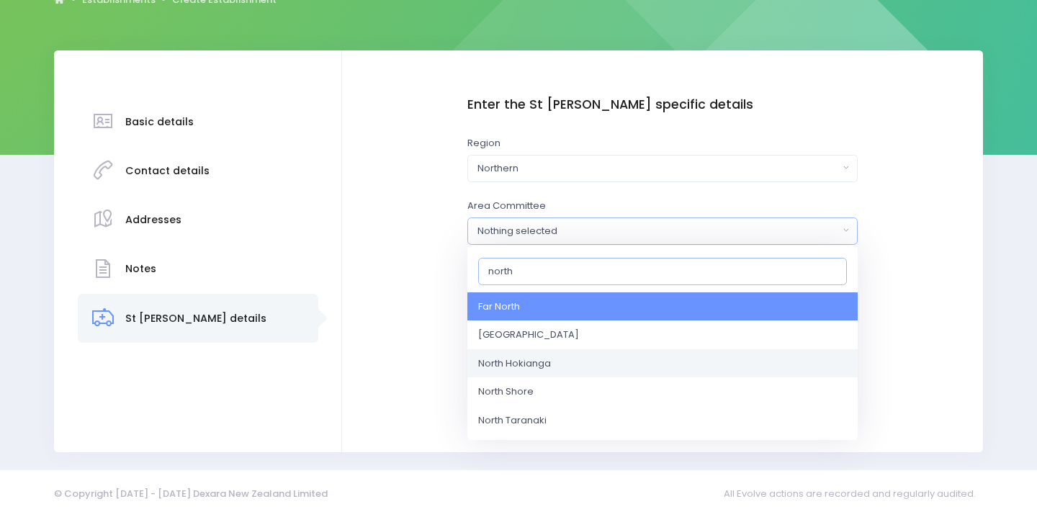
scroll to position [17, 0]
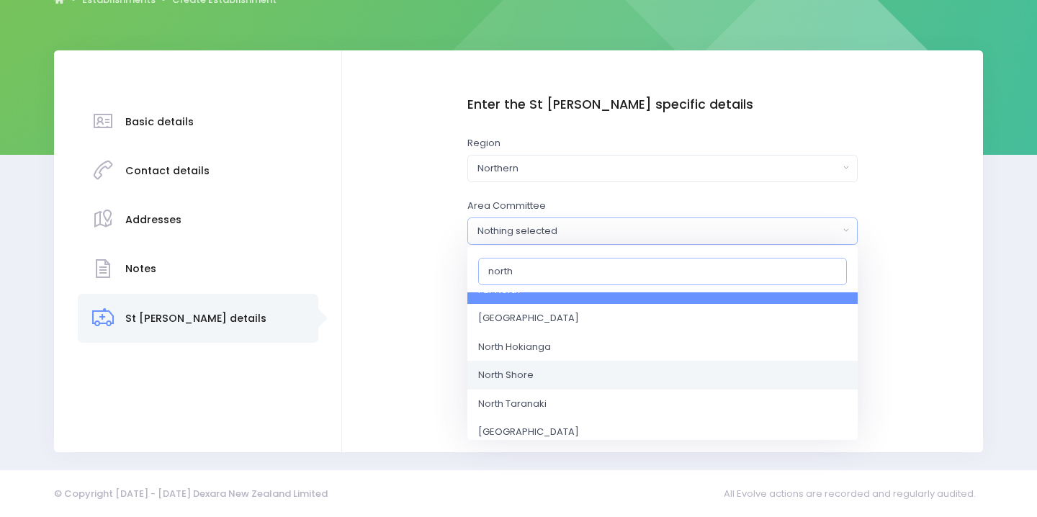
type input "north"
click at [624, 371] on link "North Shore" at bounding box center [662, 375] width 390 height 29
select select "North Shore"
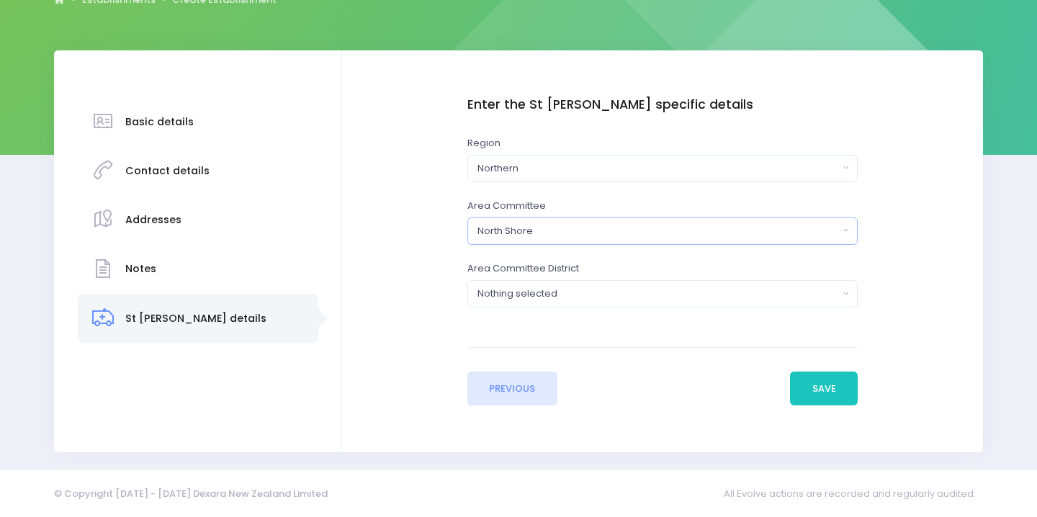
click at [676, 225] on div "North Shore" at bounding box center [657, 231] width 361 height 14
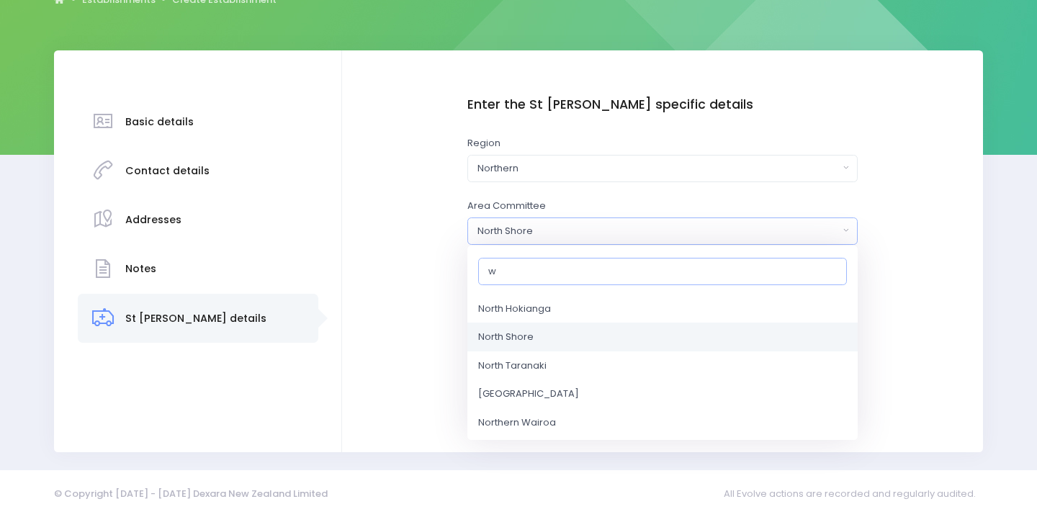
scroll to position [0, 0]
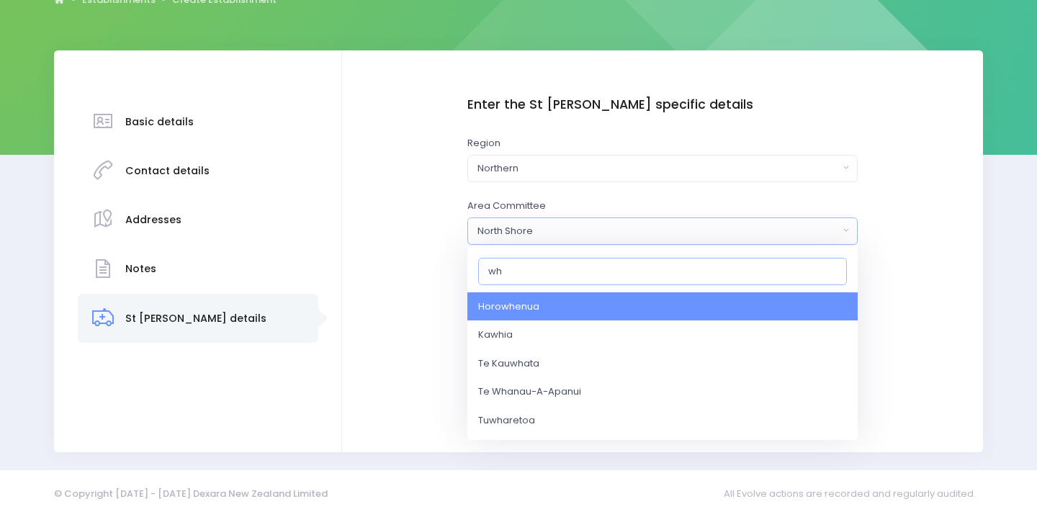
type input "w"
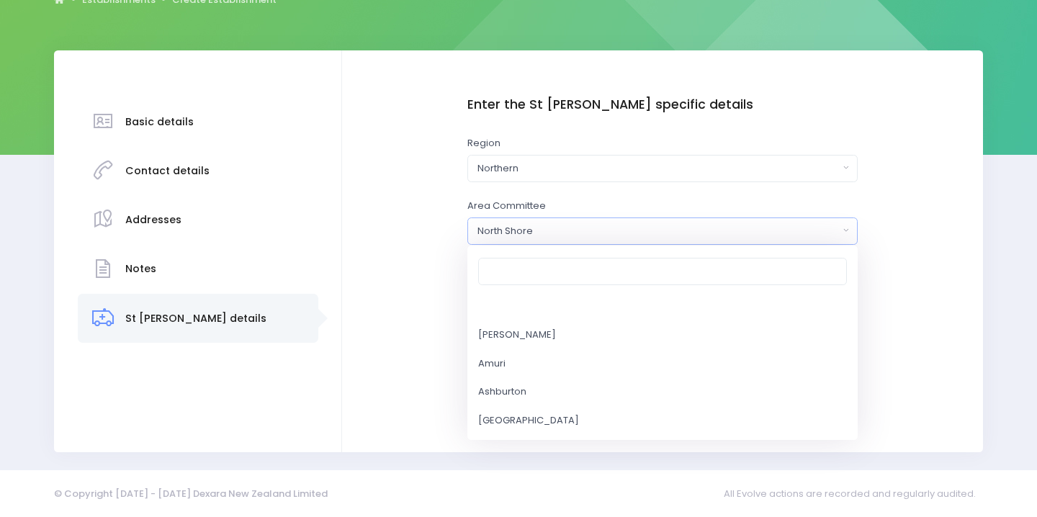
click at [906, 211] on div "Enter the basic details Name [GEOGRAPHIC_DATA] Type Casual-Education and Care E…" at bounding box center [662, 251] width 612 height 308
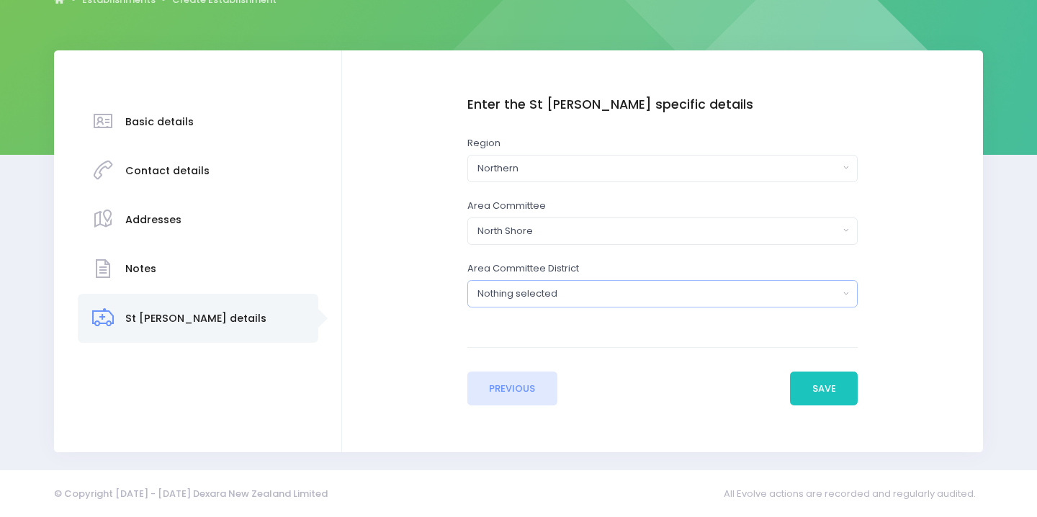
click at [747, 294] on div "Nothing selected" at bounding box center [657, 294] width 361 height 14
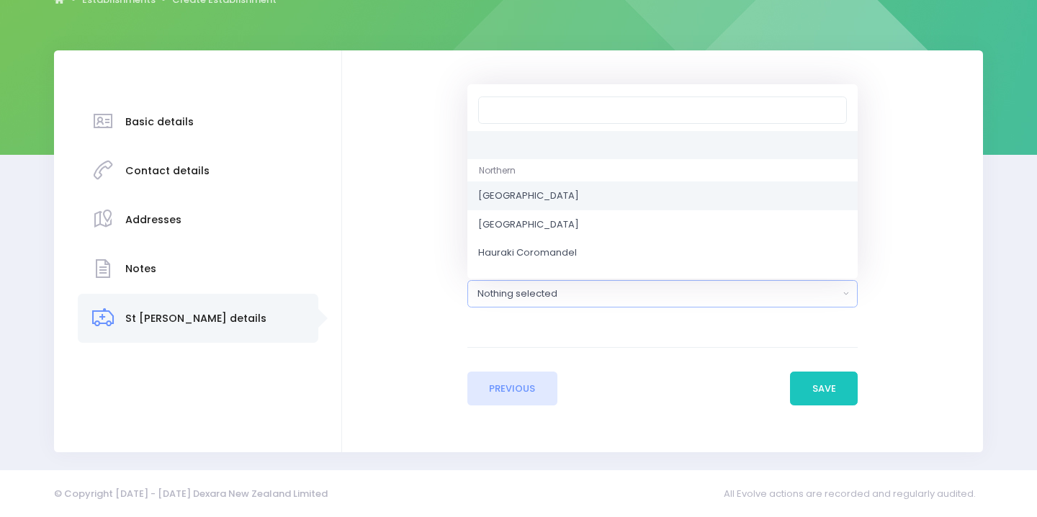
click at [725, 197] on link "[GEOGRAPHIC_DATA]" at bounding box center [662, 195] width 390 height 29
select select "[GEOGRAPHIC_DATA]"
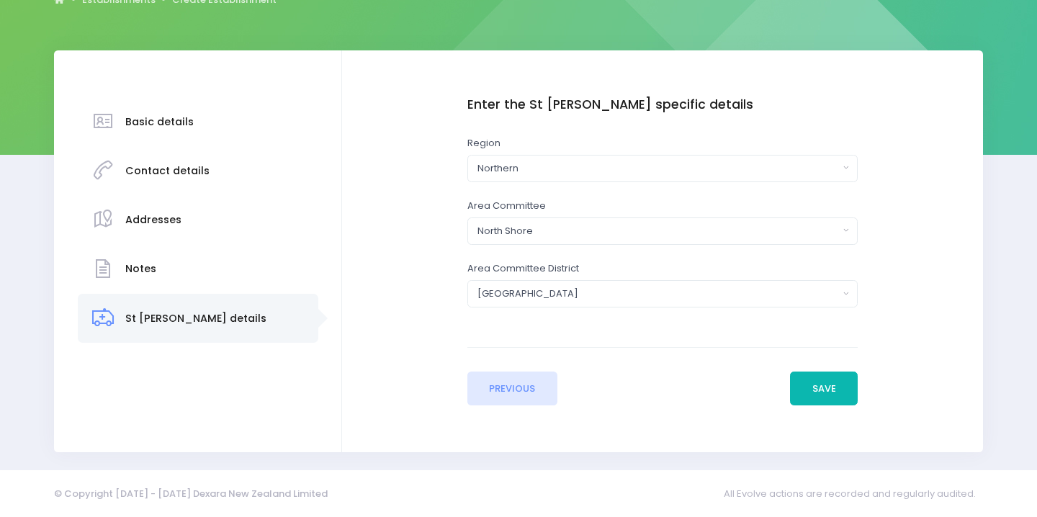
click at [823, 378] on button "Save" at bounding box center [824, 389] width 68 height 35
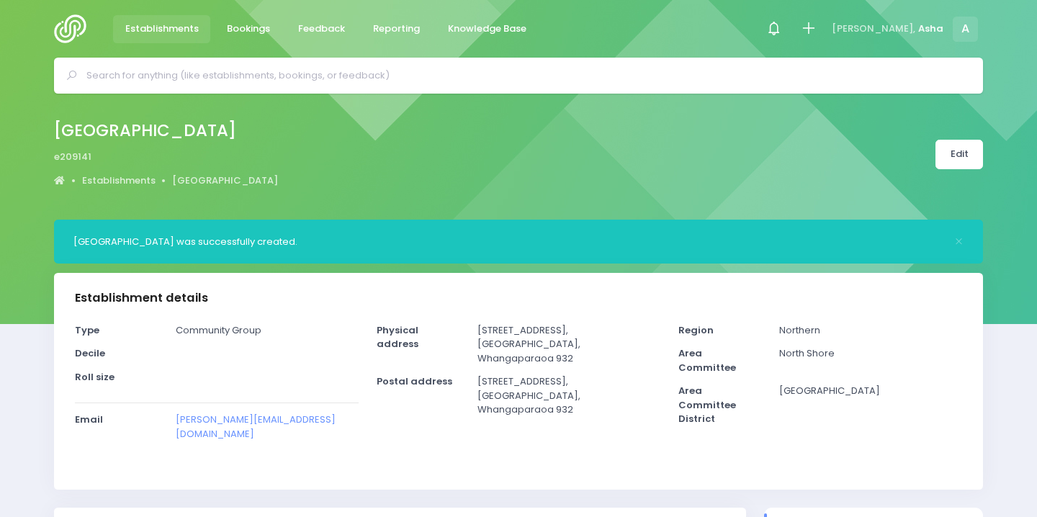
select select "5"
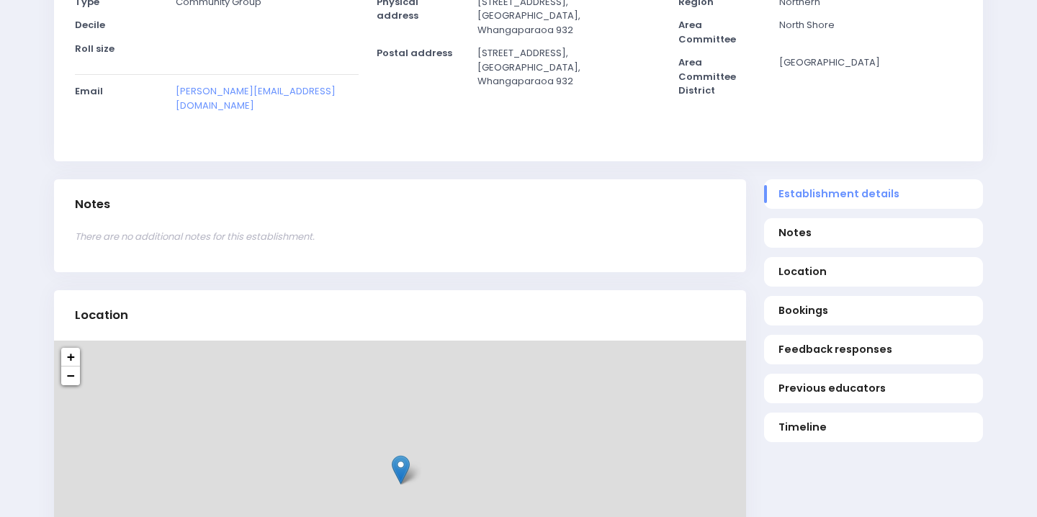
scroll to position [328, 0]
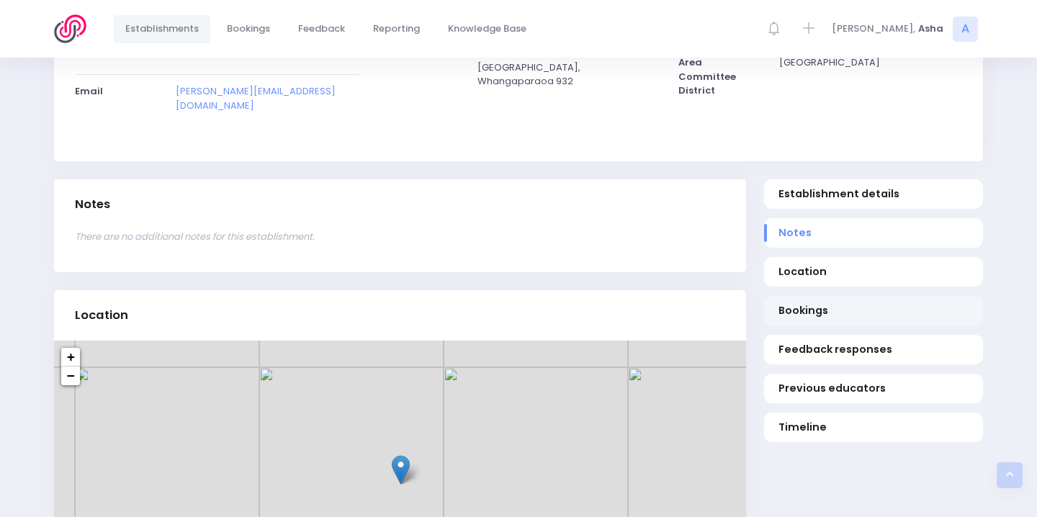
click at [819, 318] on span "Bookings" at bounding box center [874, 310] width 191 height 15
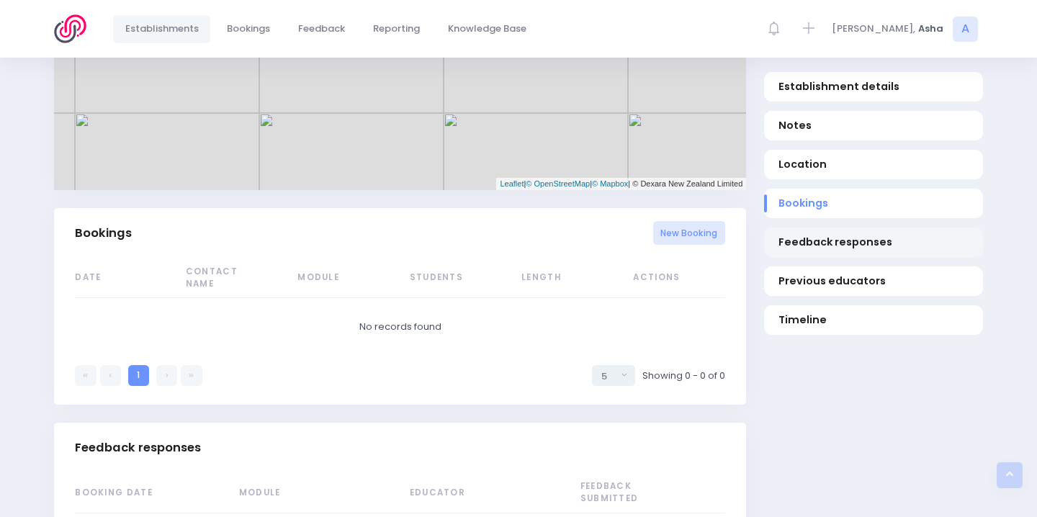
scroll to position [903, 0]
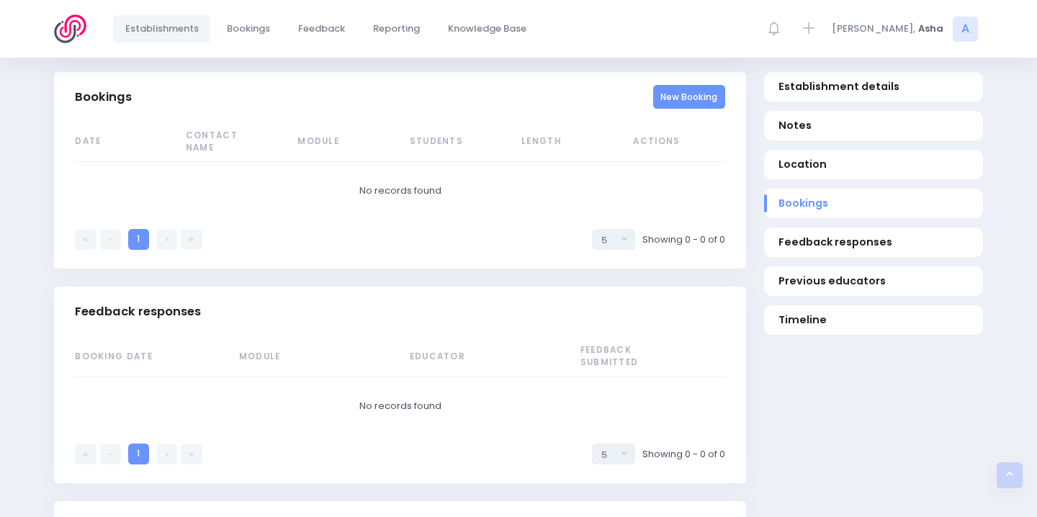
click at [699, 93] on link "New Booking" at bounding box center [689, 97] width 73 height 24
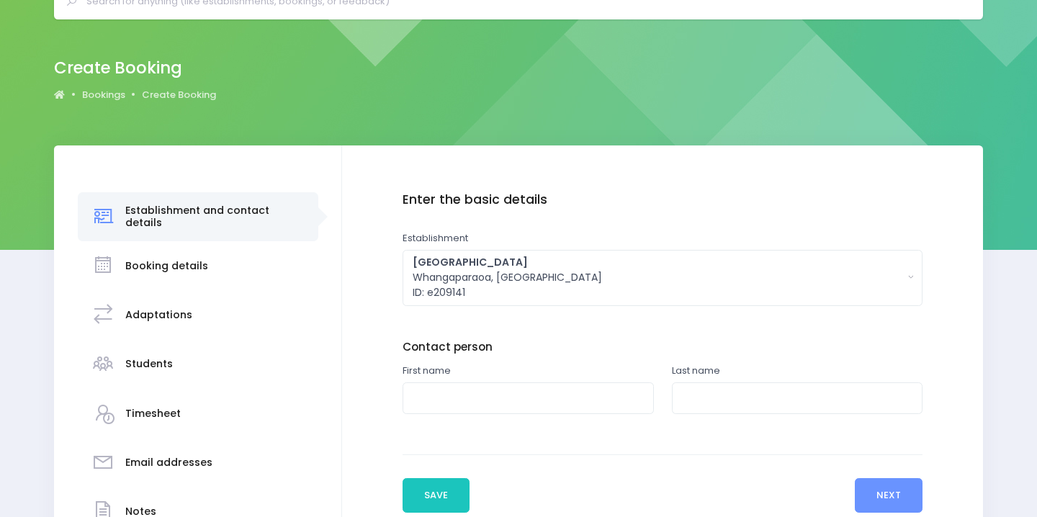
scroll to position [133, 0]
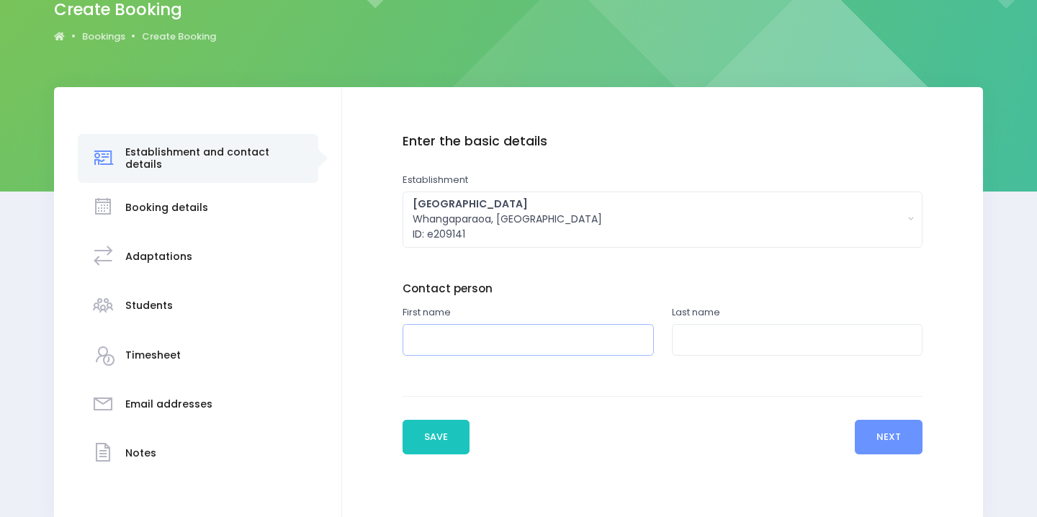
click at [523, 334] on input "text" at bounding box center [528, 340] width 251 height 32
type input "Lana"
click at [748, 351] on input "text" at bounding box center [797, 340] width 251 height 32
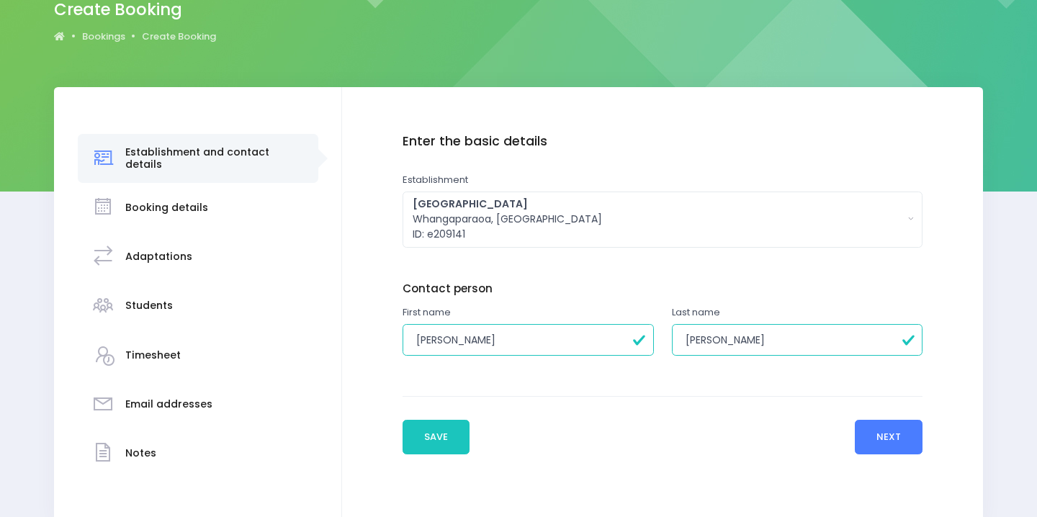
type input "Gaevski"
click at [890, 428] on button "Next" at bounding box center [889, 437] width 68 height 35
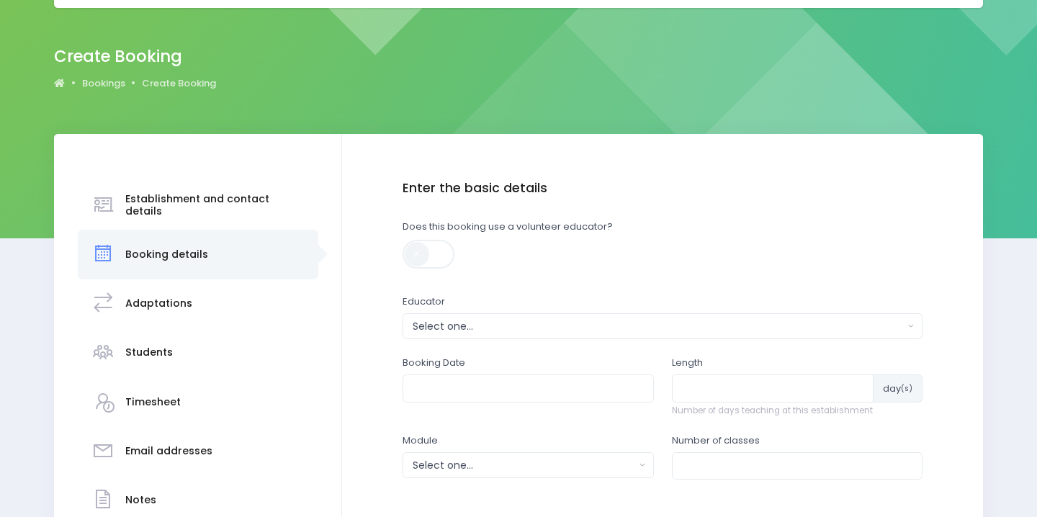
scroll to position [210, 0]
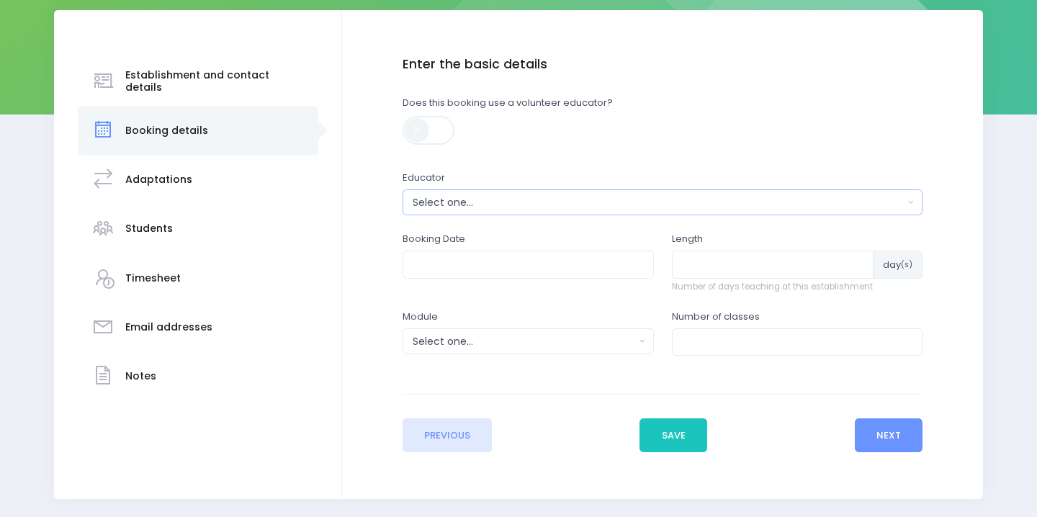
click at [697, 198] on div "Select one..." at bounding box center [658, 202] width 491 height 15
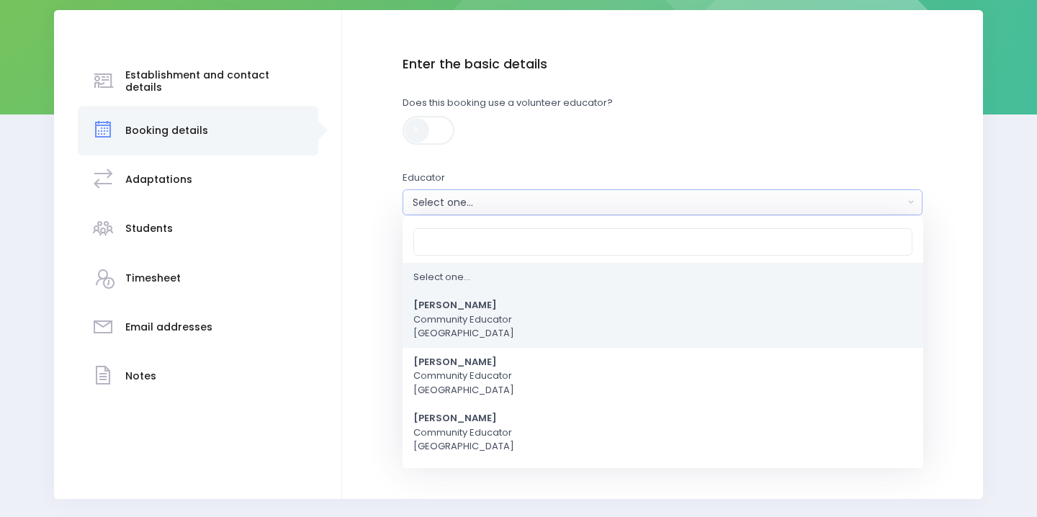
click at [631, 300] on link "Asha Bogdanowicz Community Educator Northern Region" at bounding box center [663, 320] width 521 height 57
select select "321315"
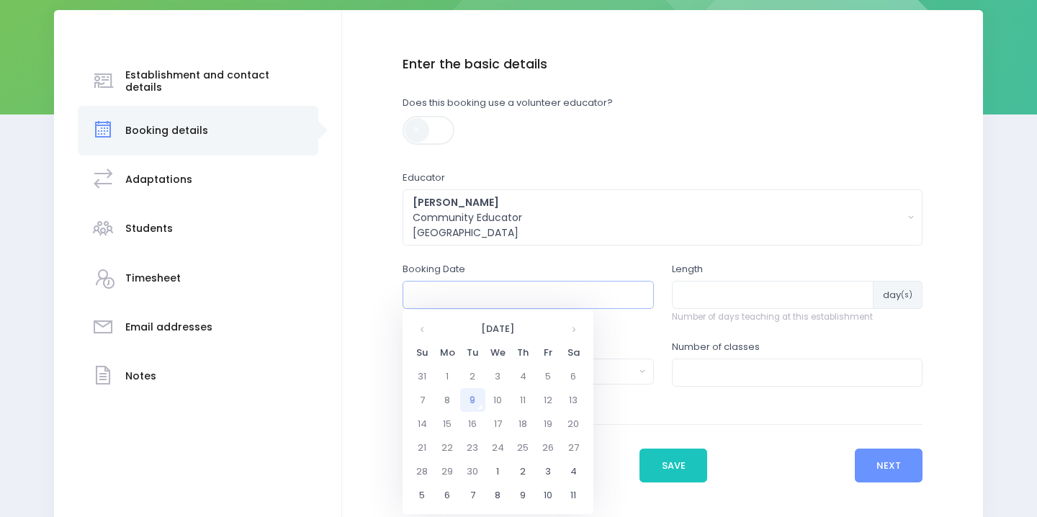
click at [535, 288] on input "text" at bounding box center [528, 294] width 251 height 27
click at [570, 333] on th at bounding box center [573, 329] width 25 height 24
click at [474, 465] on td "25" at bounding box center [472, 471] width 25 height 24
click at [431, 443] on span "12" at bounding box center [424, 440] width 25 height 19
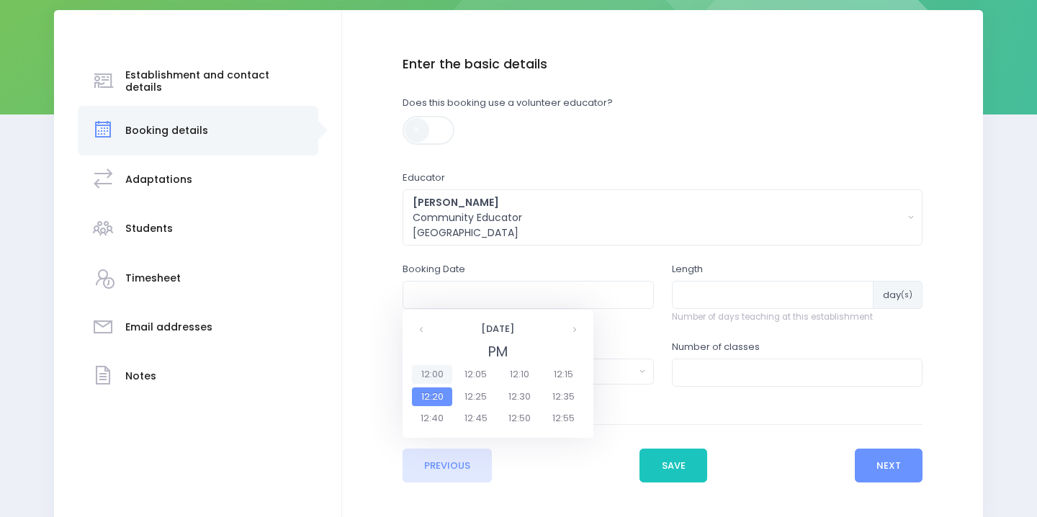
click at [436, 377] on span "12:00" at bounding box center [432, 374] width 40 height 19
type input "25/11/2025 12:00 PM"
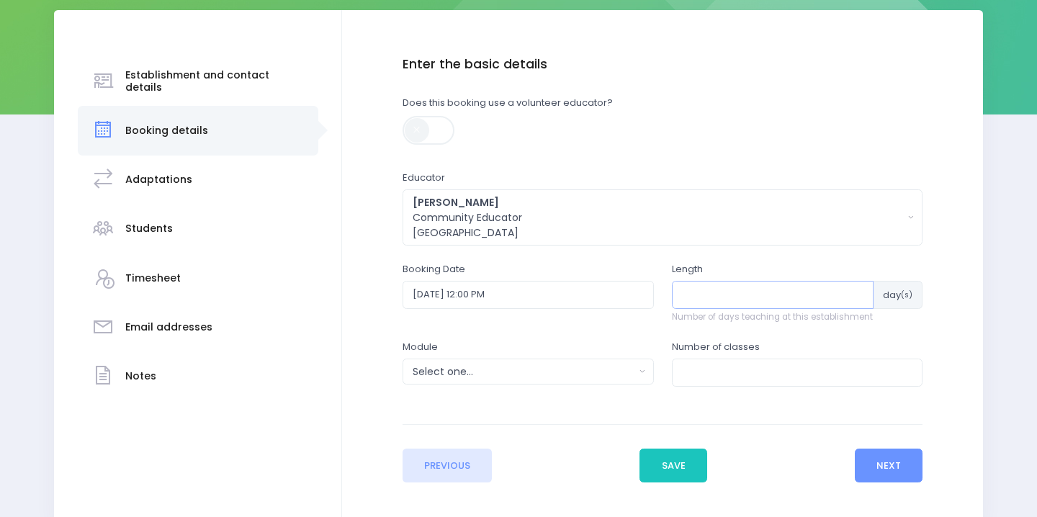
click at [722, 294] on input "number" at bounding box center [773, 294] width 202 height 27
type input "1"
click at [566, 367] on div "Select one..." at bounding box center [524, 371] width 222 height 15
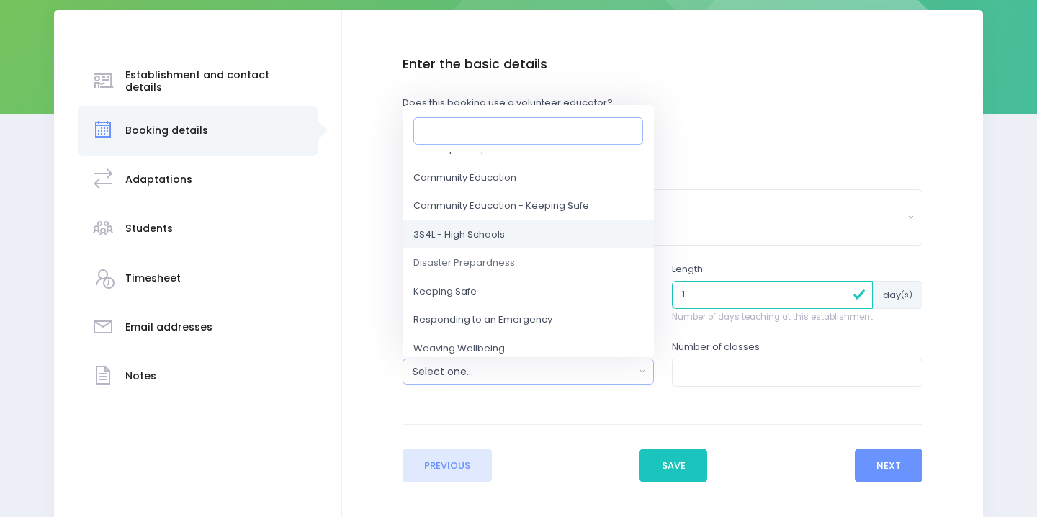
scroll to position [106, 0]
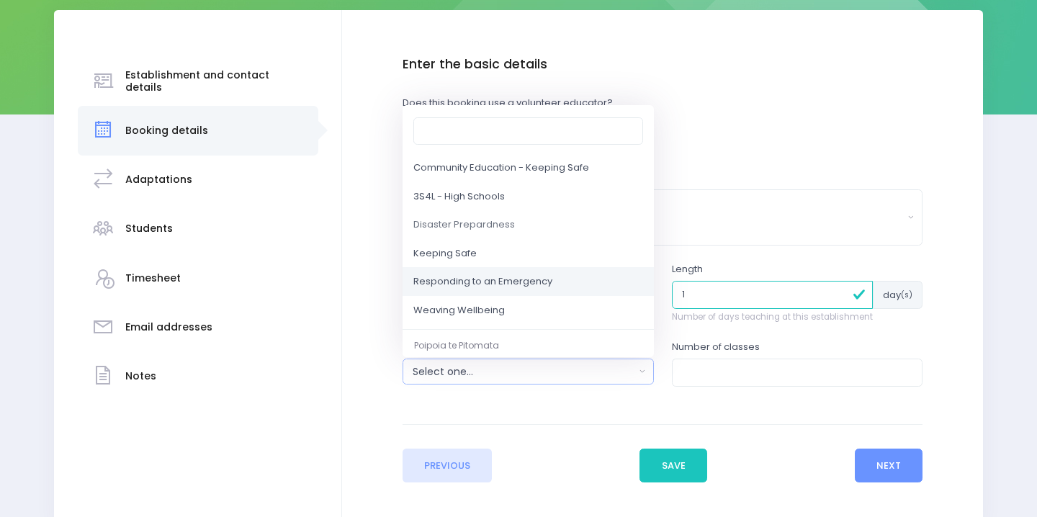
click at [531, 291] on link "Responding to an Emergency" at bounding box center [528, 282] width 251 height 29
select select "Responding to an Emergency"
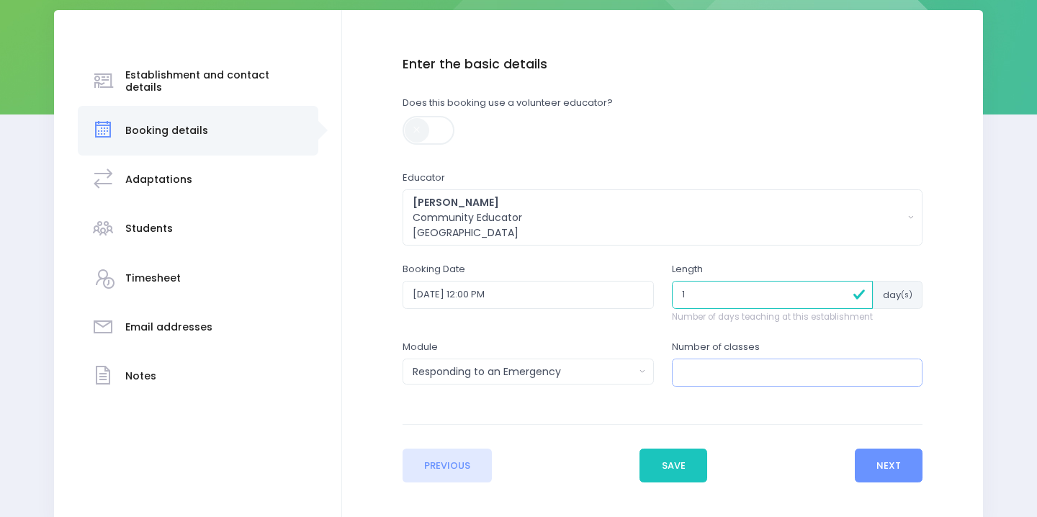
click at [741, 366] on input "number" at bounding box center [797, 372] width 251 height 27
type input "3"
click at [890, 454] on button "Next" at bounding box center [889, 466] width 68 height 35
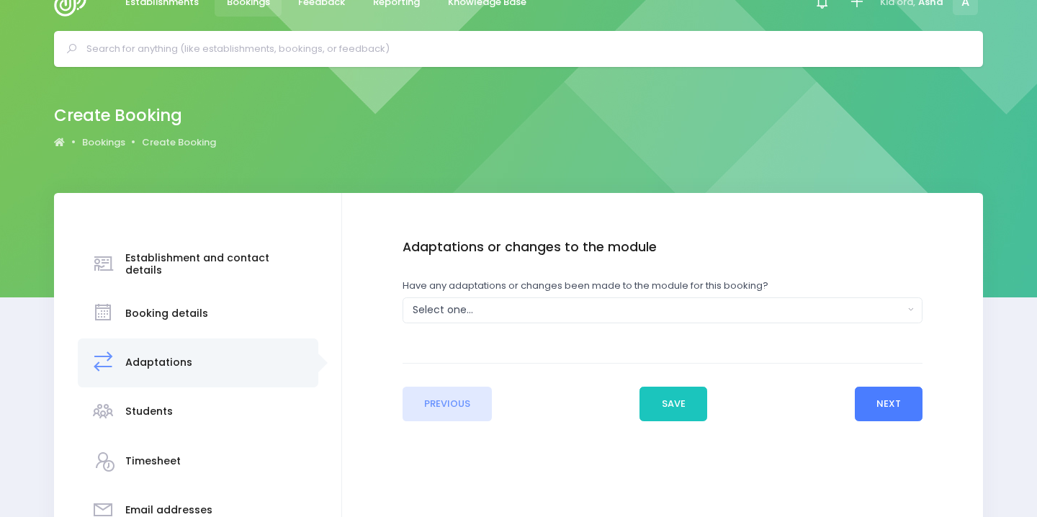
scroll to position [4, 0]
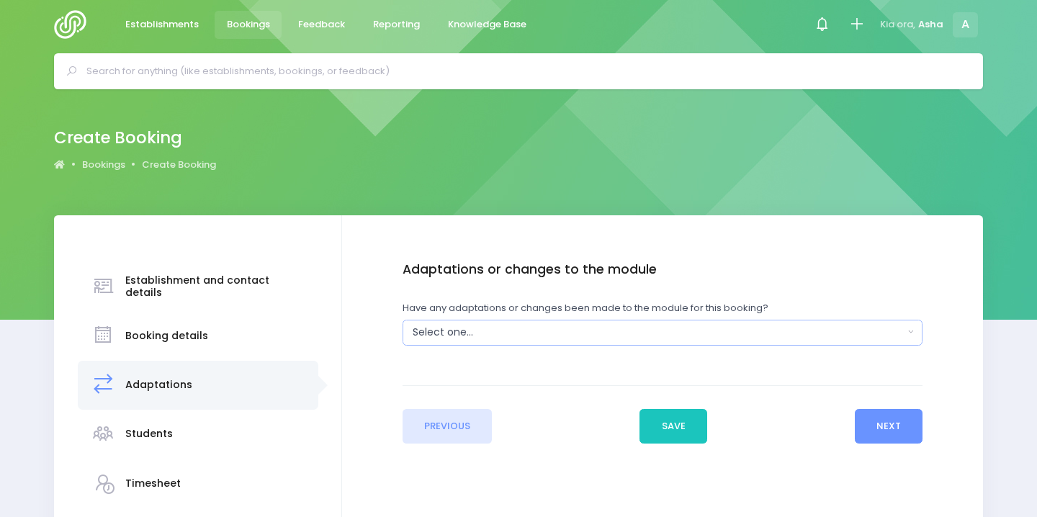
click at [792, 333] on div "Select one..." at bounding box center [658, 332] width 491 height 15
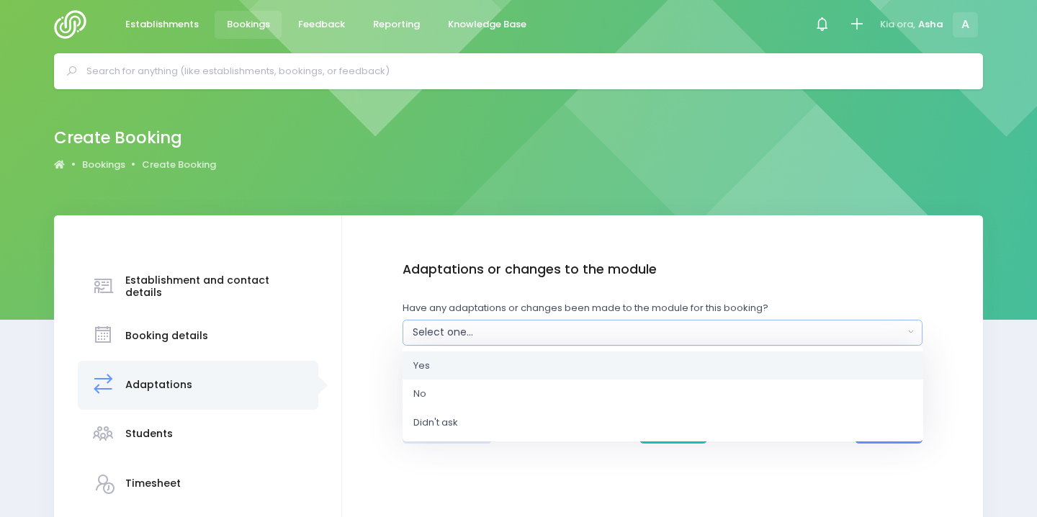
click at [773, 367] on link "Yes" at bounding box center [663, 365] width 521 height 29
select select "Yes"
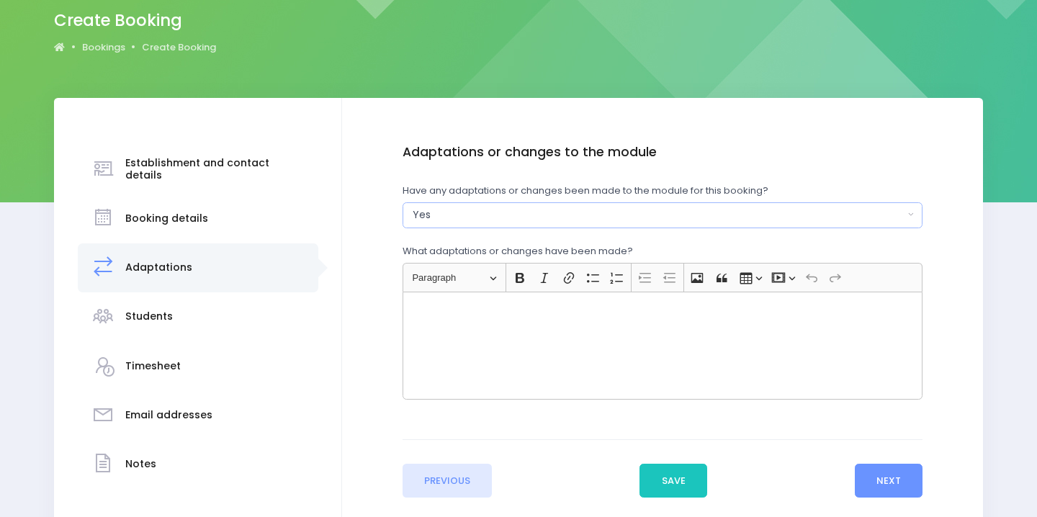
scroll to position [141, 0]
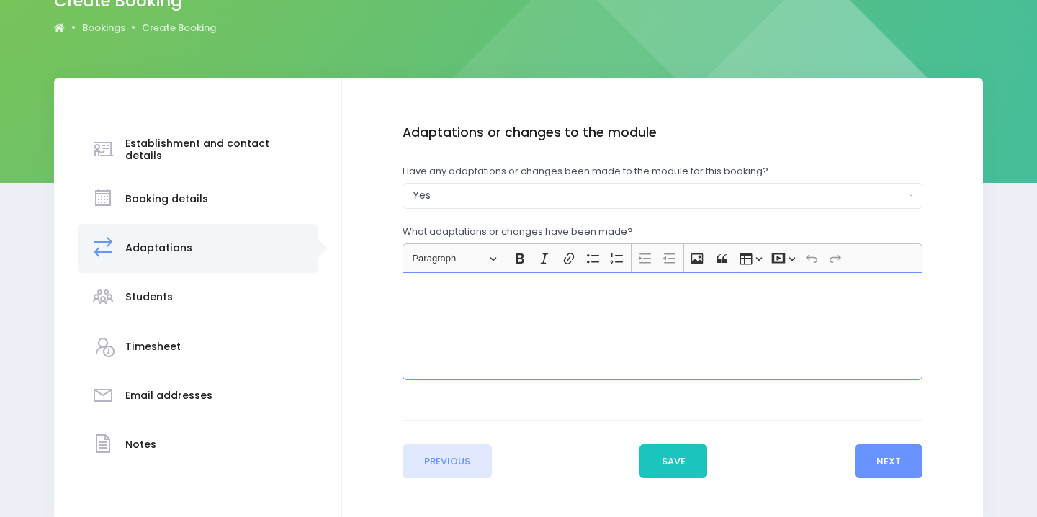
click at [678, 300] on div "Rich Text Editor, main" at bounding box center [663, 326] width 521 height 108
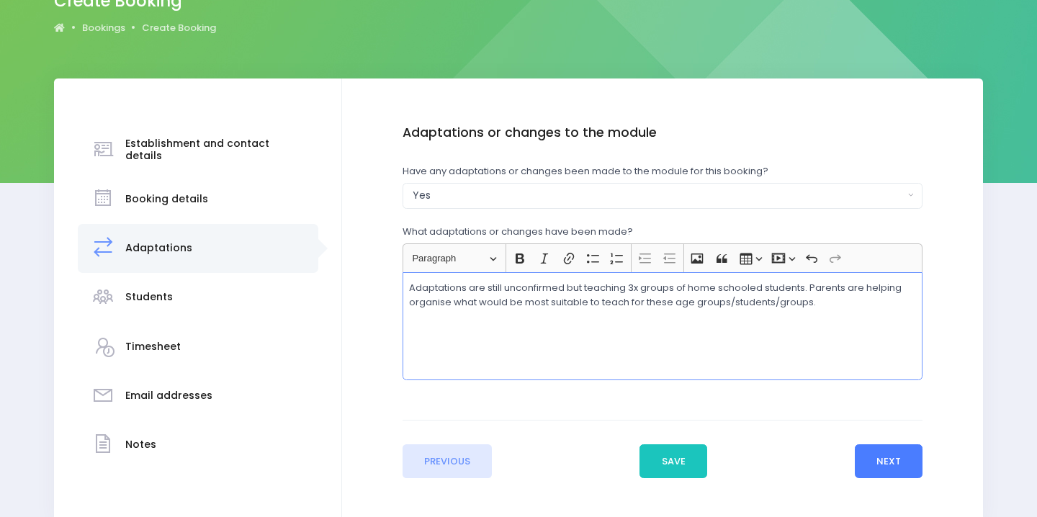
click at [905, 448] on button "Next" at bounding box center [889, 461] width 68 height 35
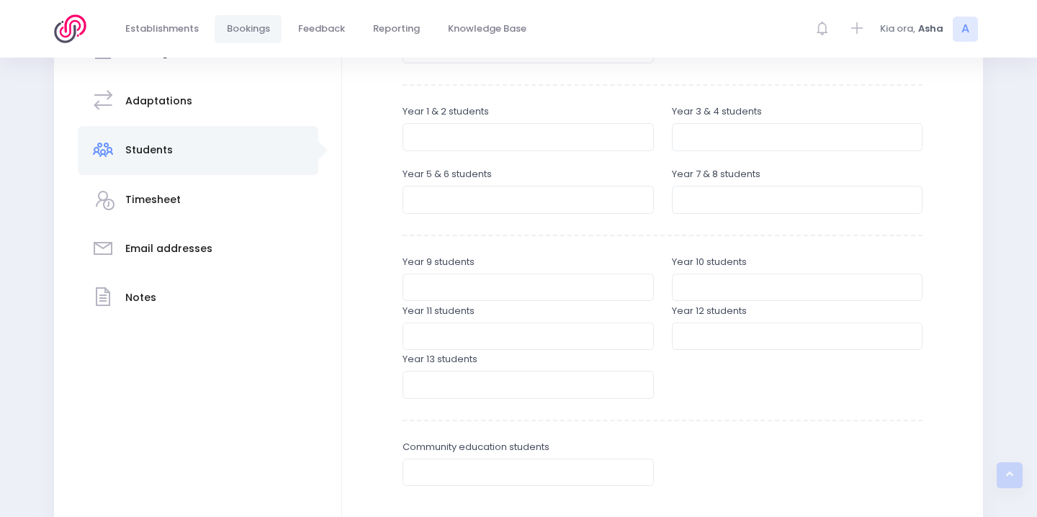
scroll to position [467, 0]
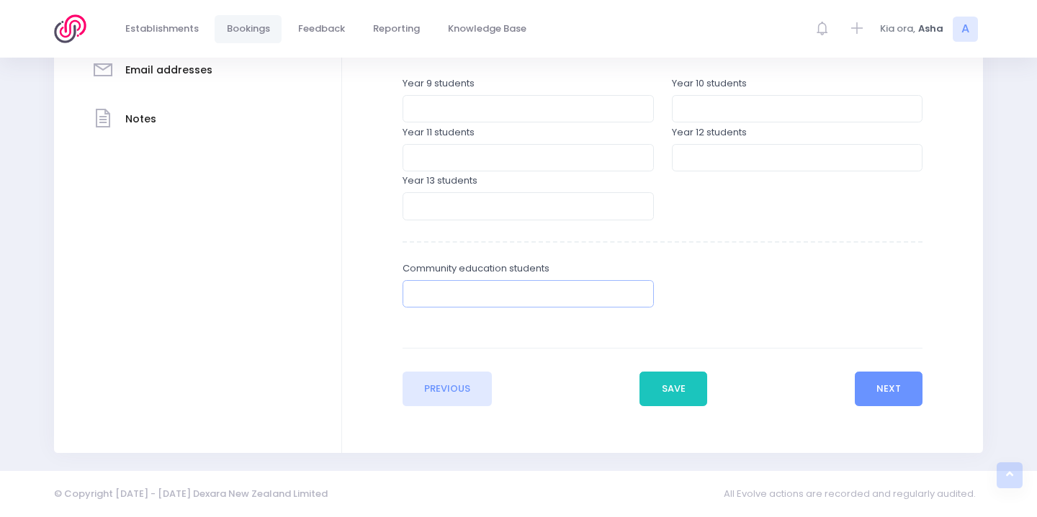
click at [596, 294] on input "number" at bounding box center [528, 293] width 251 height 27
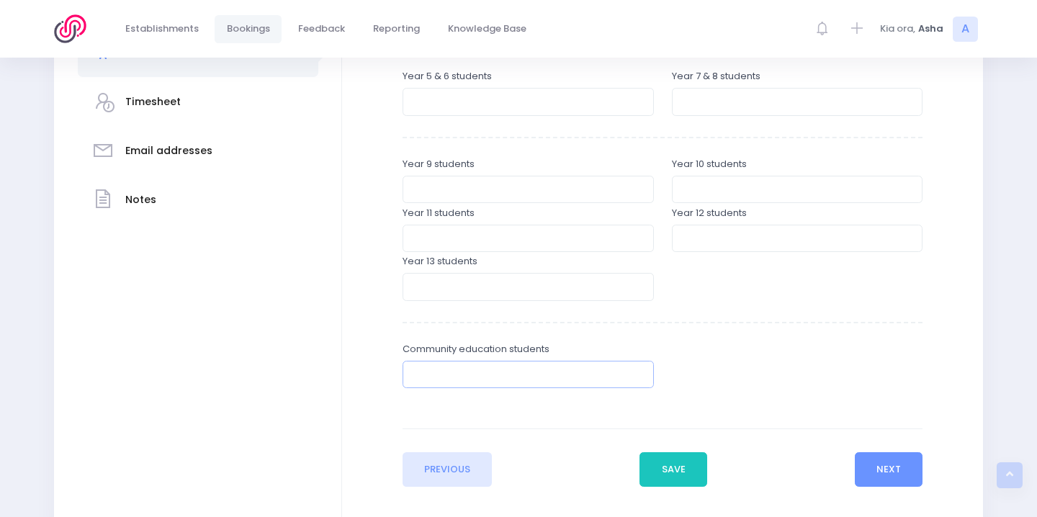
scroll to position [388, 0]
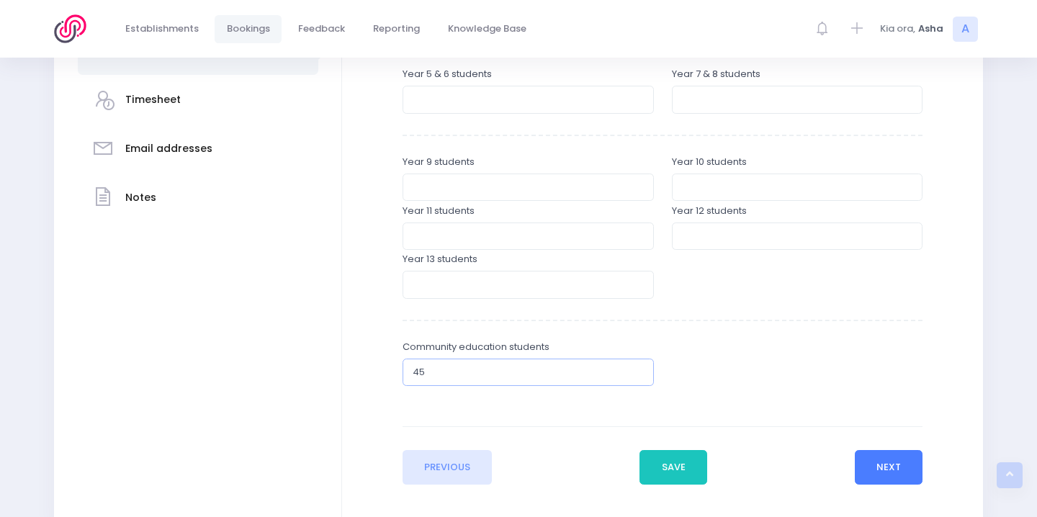
type input "45"
click at [889, 468] on button "Next" at bounding box center [889, 467] width 68 height 35
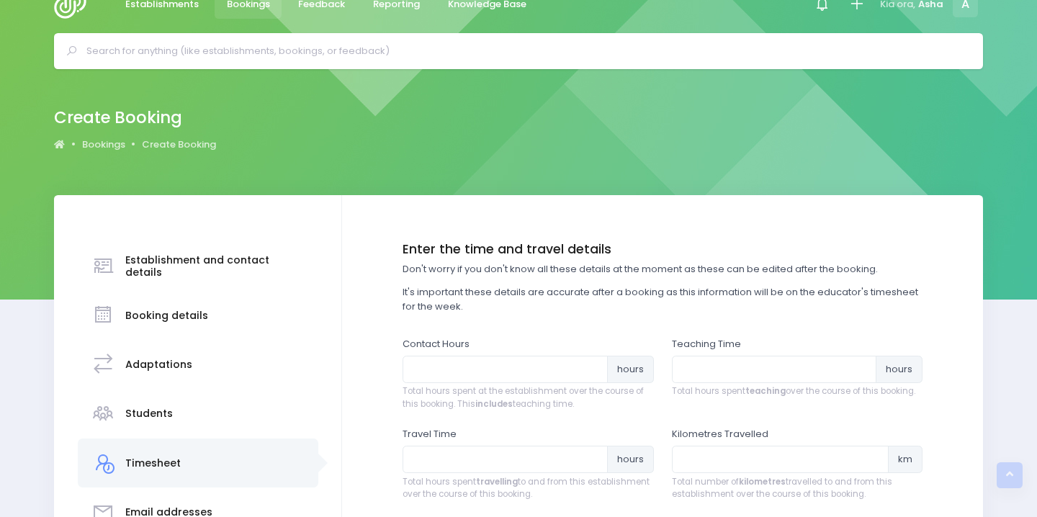
scroll to position [0, 0]
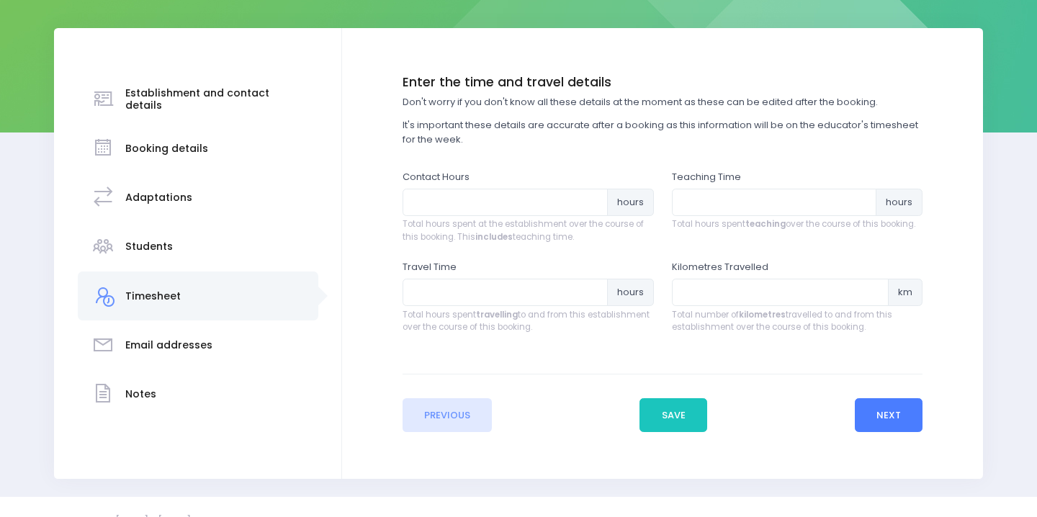
click at [897, 421] on button "Next" at bounding box center [889, 415] width 68 height 35
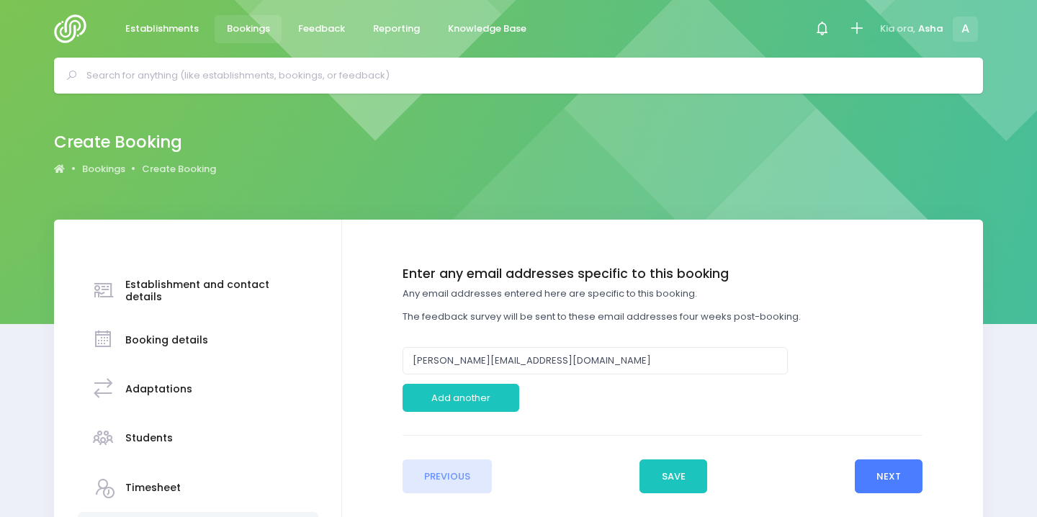
click at [887, 477] on button "Next" at bounding box center [889, 476] width 68 height 35
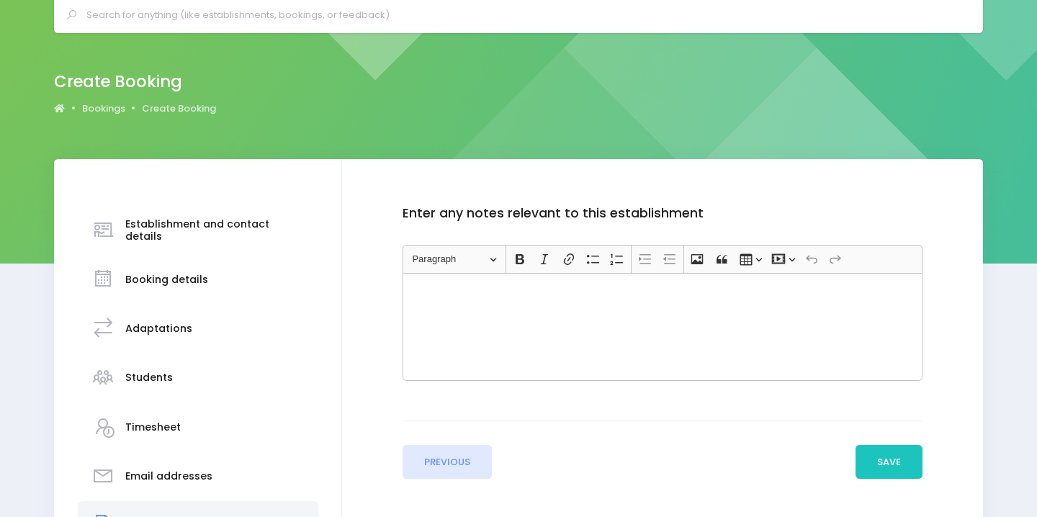
scroll to position [68, 0]
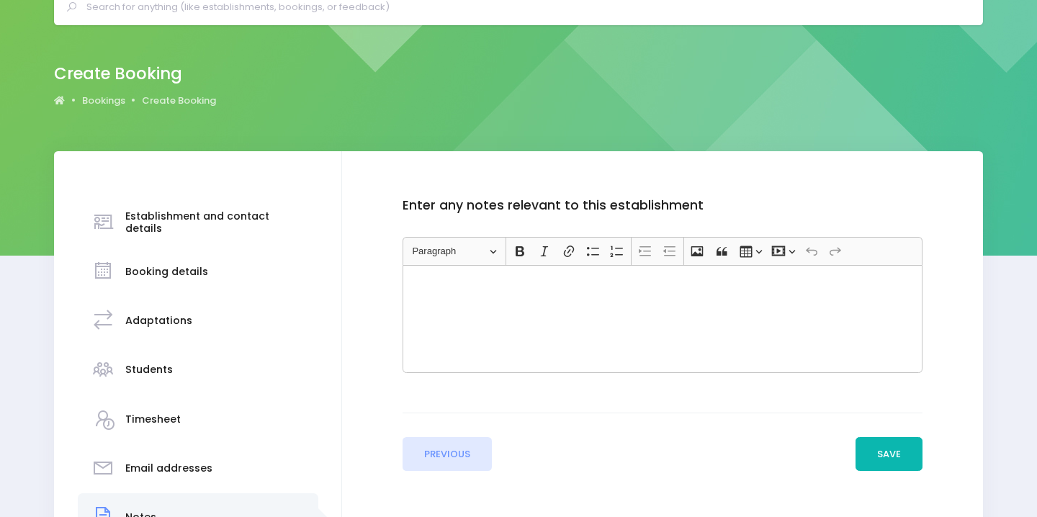
click at [887, 457] on button "Save" at bounding box center [890, 454] width 68 height 35
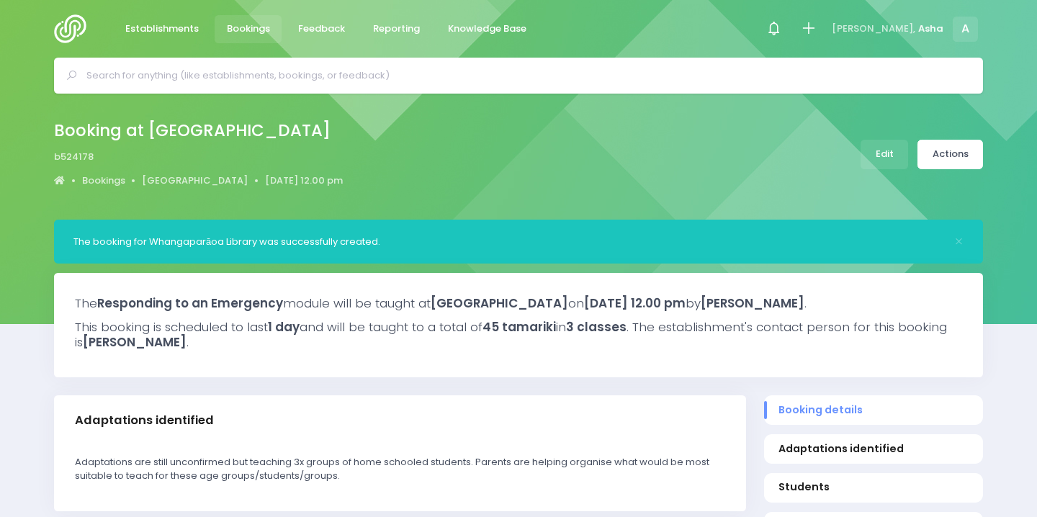
select select "5"
click at [934, 156] on link "Actions" at bounding box center [951, 155] width 66 height 30
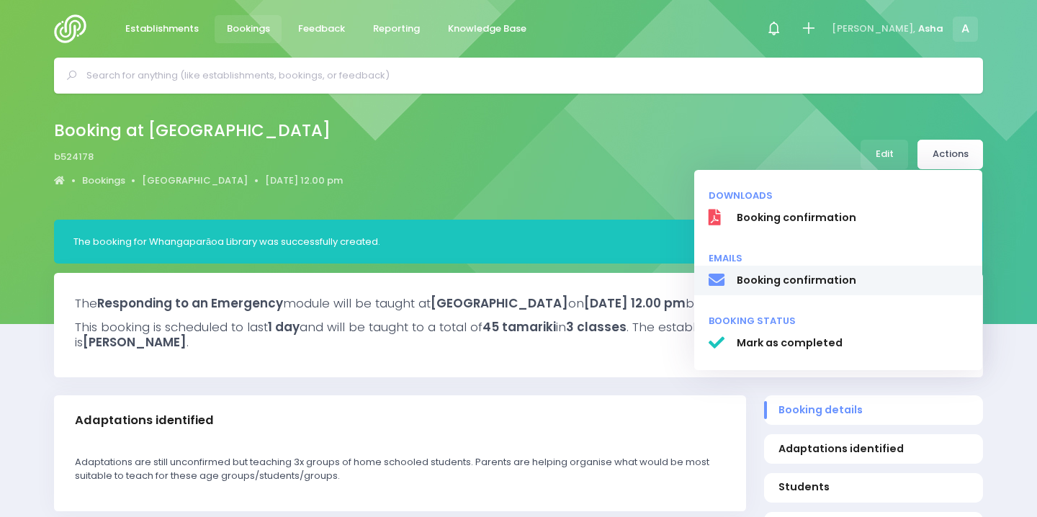
click at [834, 281] on span "Booking confirmation" at bounding box center [853, 280] width 232 height 15
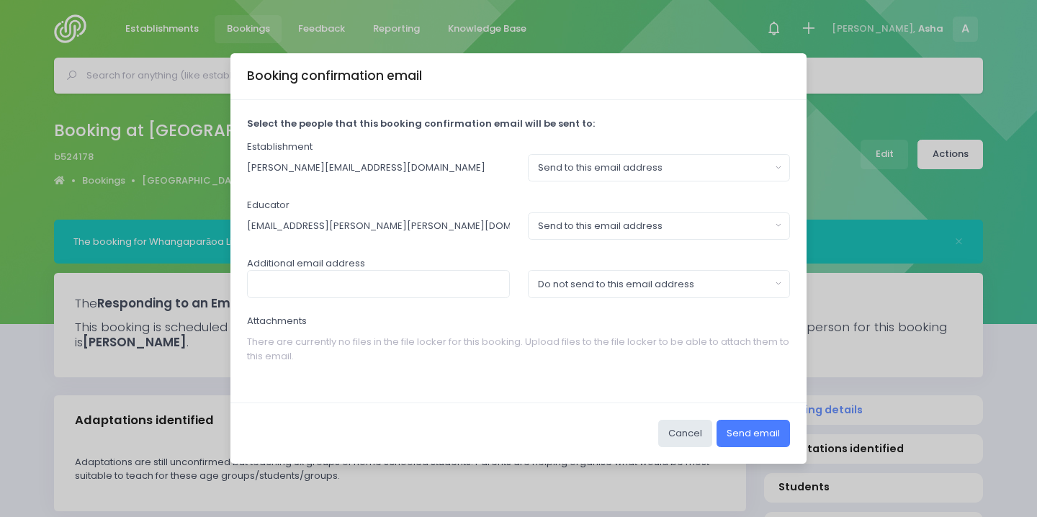
click at [759, 437] on button "Send email" at bounding box center [753, 433] width 73 height 27
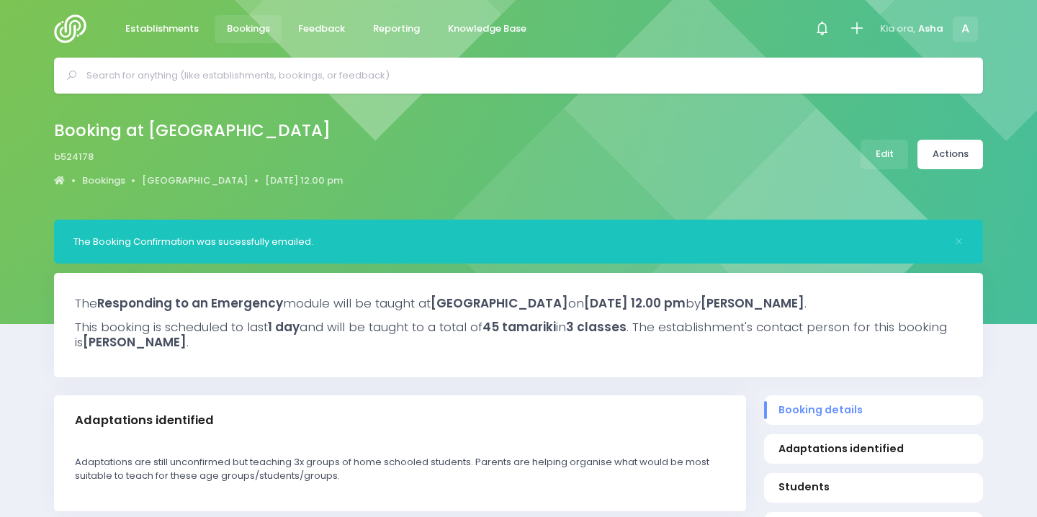
select select "5"
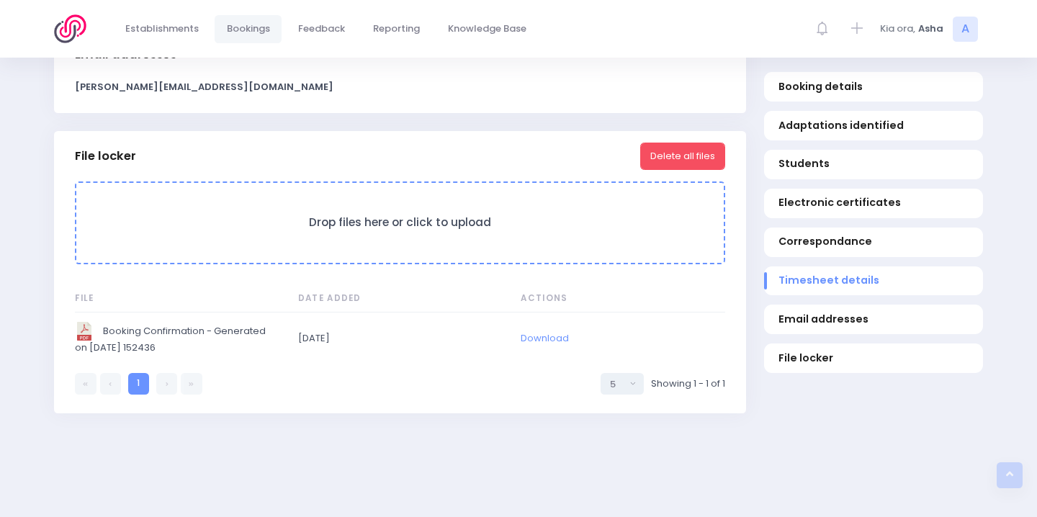
scroll to position [1467, 0]
